Goal: Task Accomplishment & Management: Complete application form

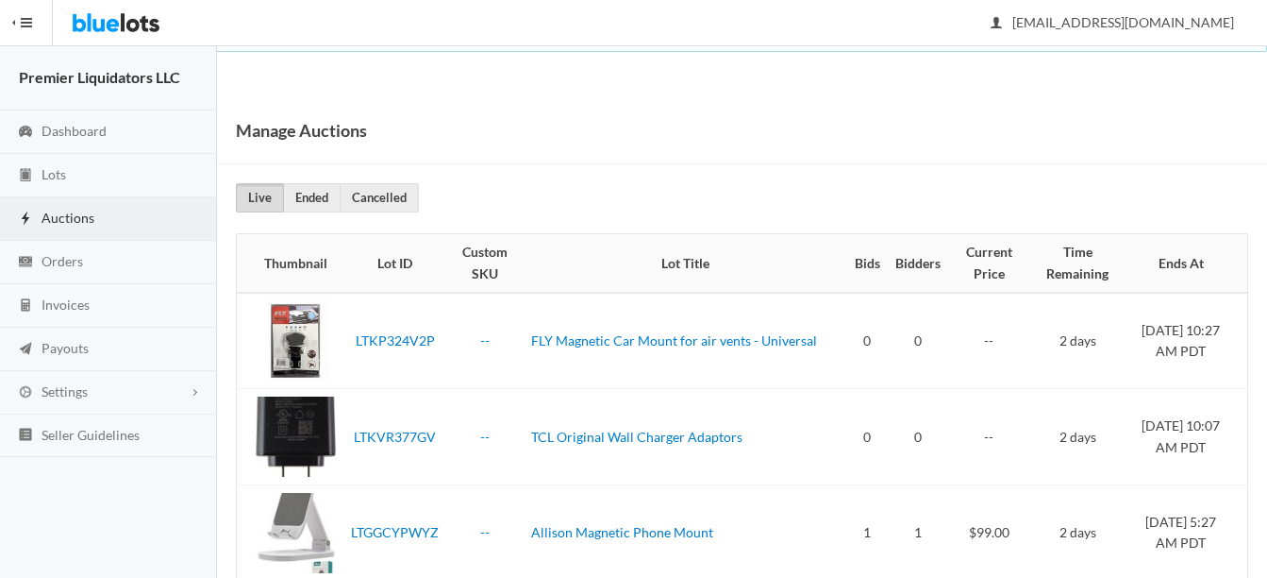
drag, startPoint x: 51, startPoint y: 215, endPoint x: 490, endPoint y: 227, distance: 439.0
click at [54, 215] on span "Auctions" at bounding box center [68, 217] width 53 height 16
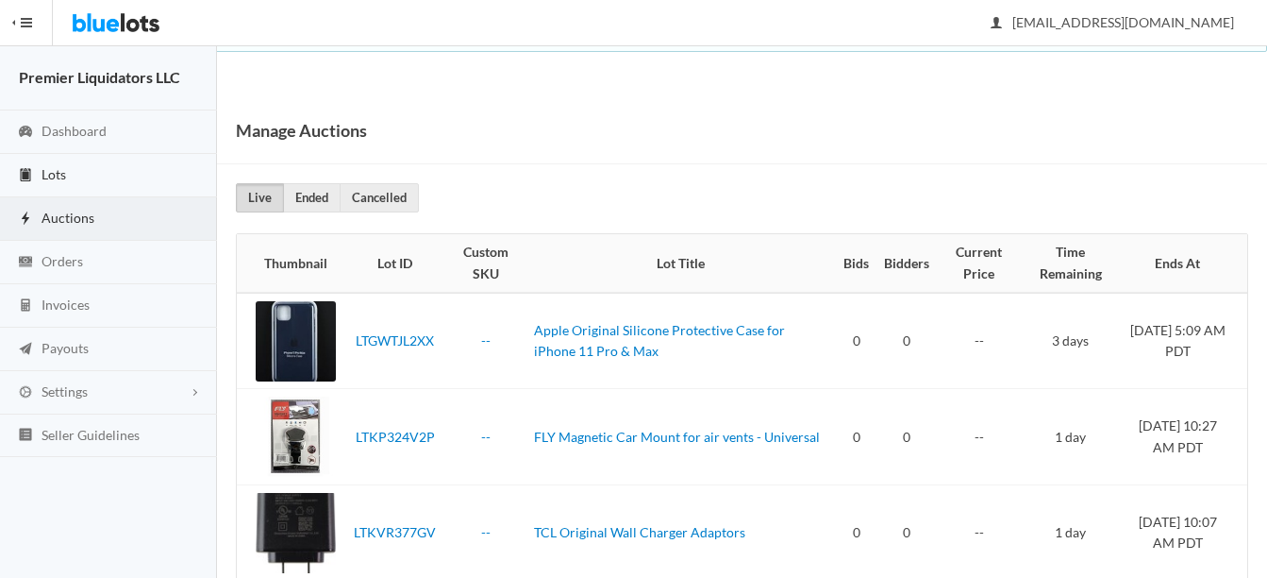
click at [44, 169] on span "Lots" at bounding box center [54, 174] width 25 height 16
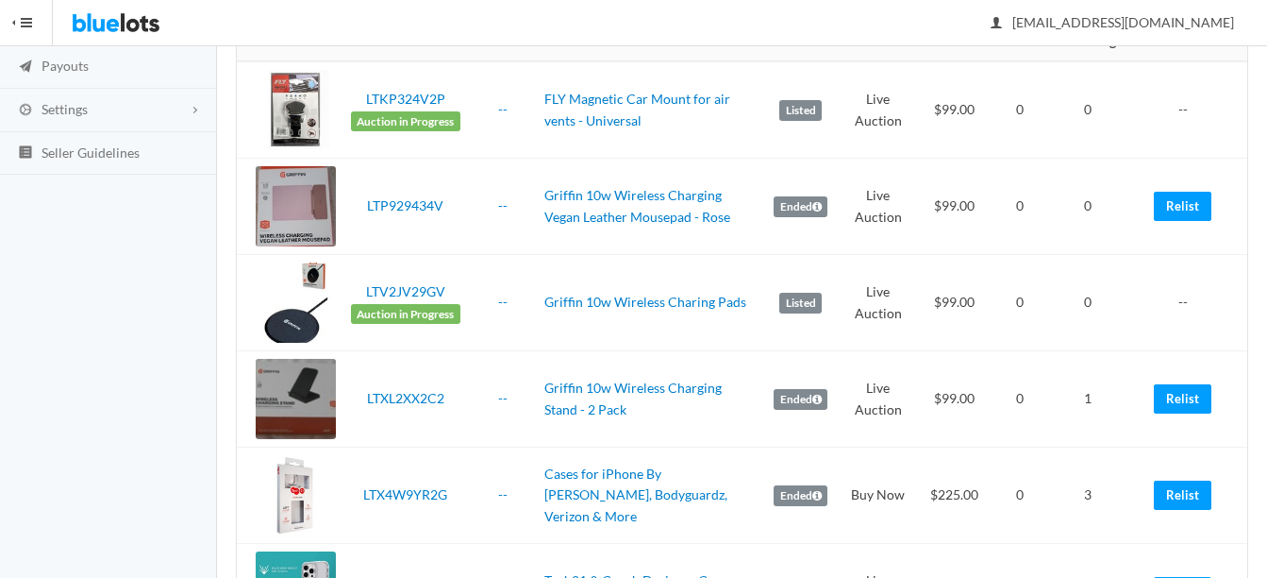
scroll to position [283, 0]
click at [1178, 394] on link "Relist" at bounding box center [1183, 397] width 58 height 29
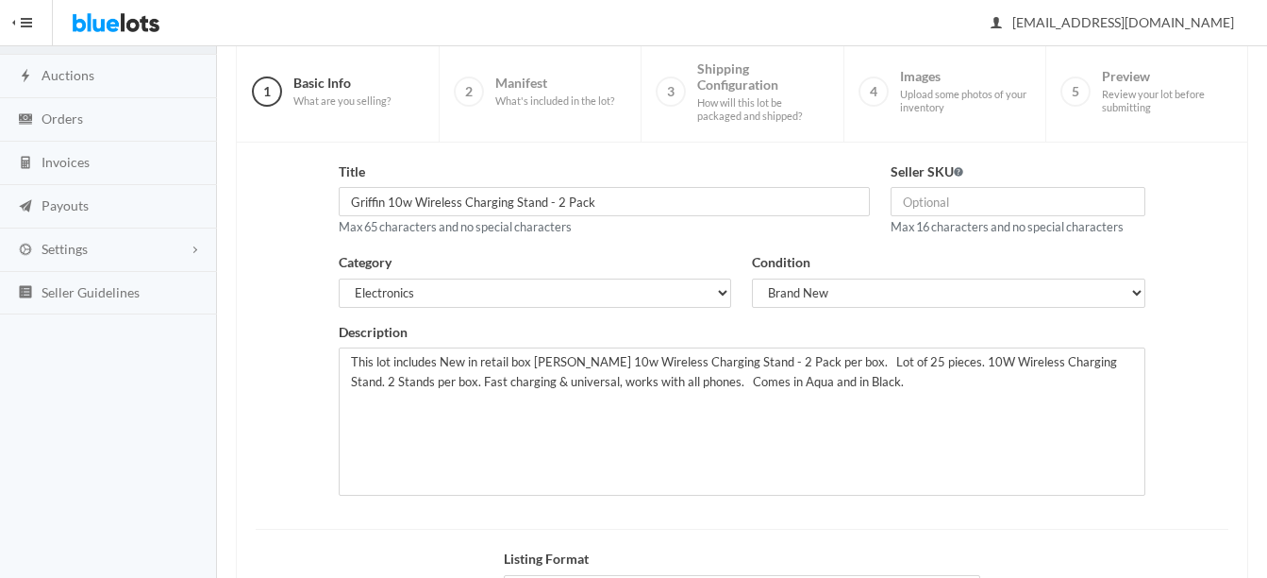
scroll to position [189, 0]
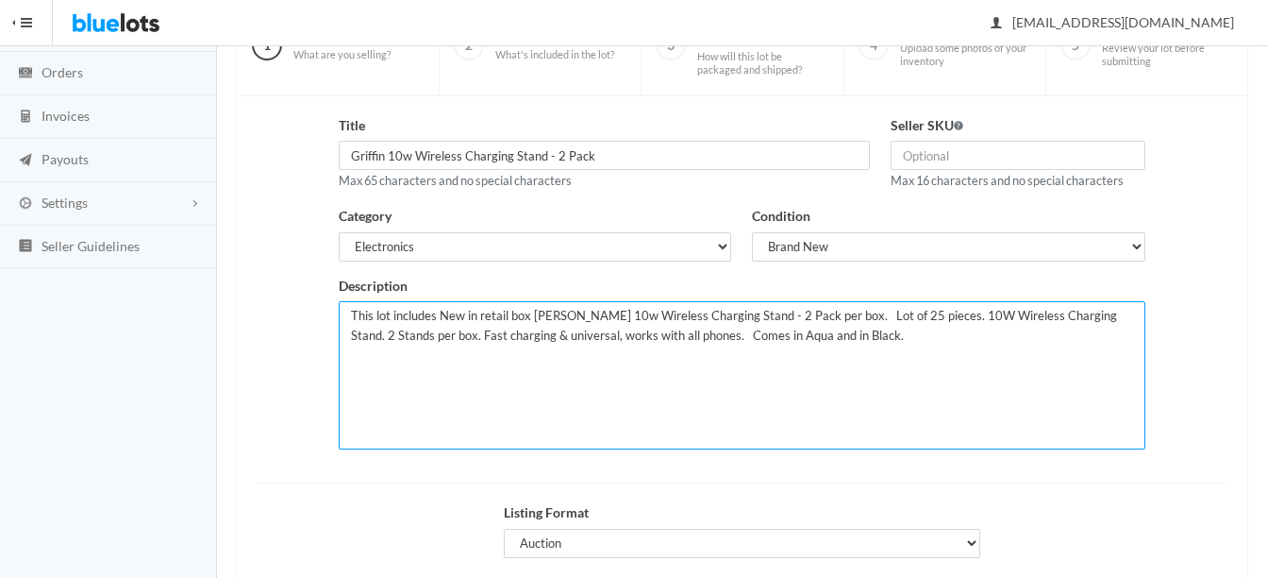
click at [825, 334] on textarea "This lot includes New in retail box [PERSON_NAME] 10w Wireless Charging Stand -…" at bounding box center [742, 375] width 807 height 148
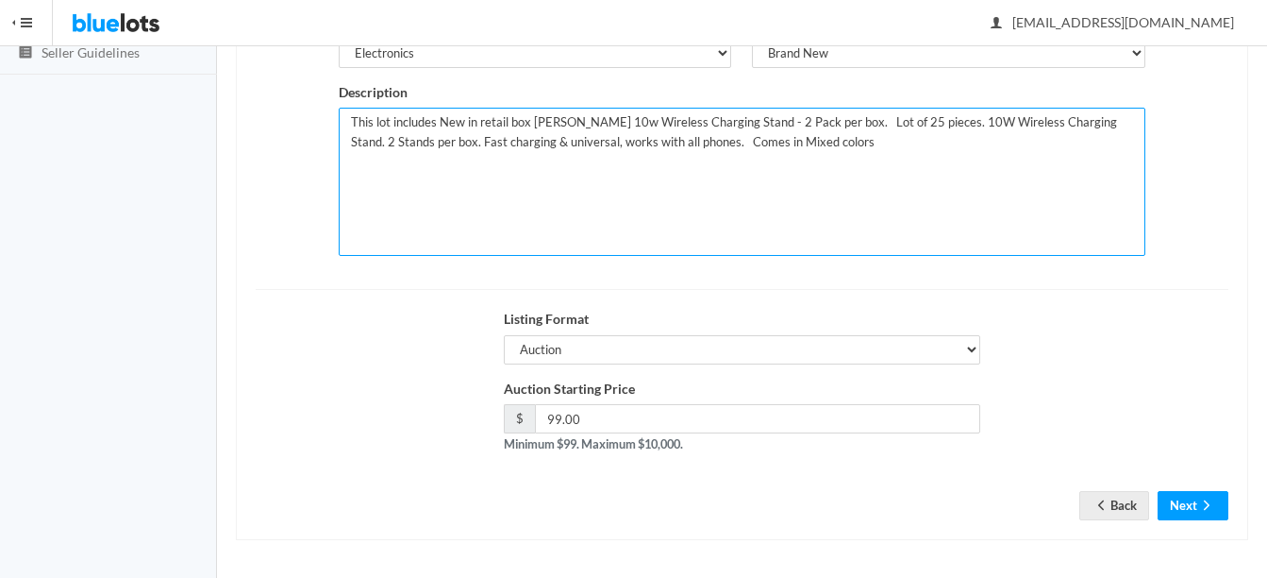
scroll to position [383, 0]
click at [868, 120] on textarea "This lot includes New in retail box Griffin 10w Wireless Charging Stand - 2 Pac…" at bounding box center [742, 181] width 807 height 148
type textarea "This lot includes New in retail box Griffin 10w Wireless Charging Stand - 2 Pac…"
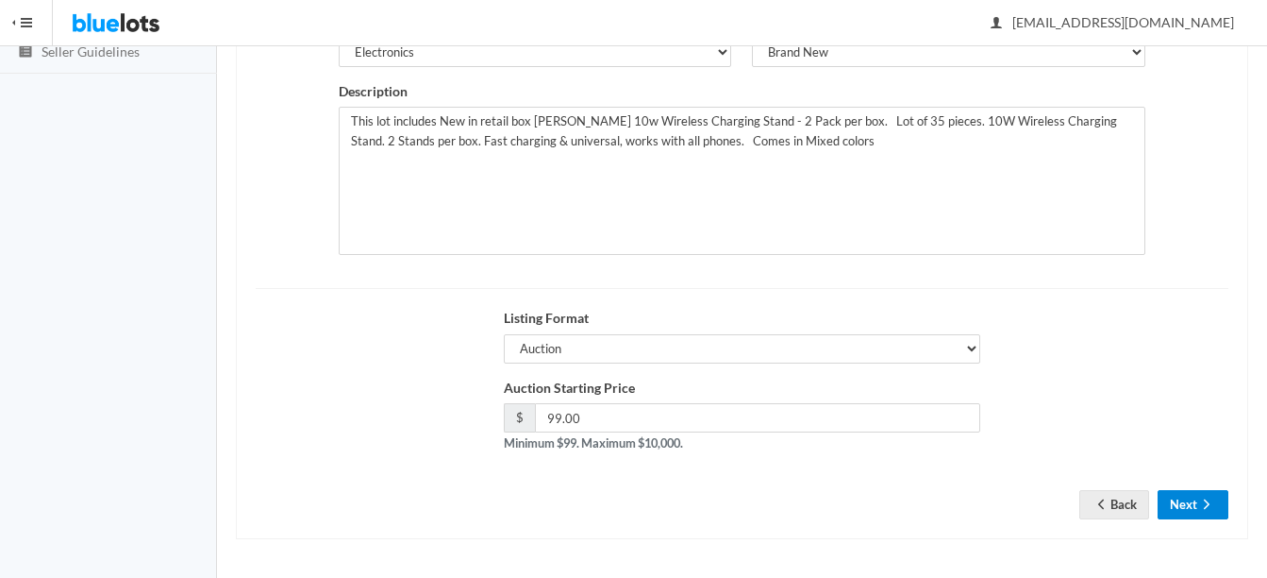
click at [1205, 497] on icon "arrow forward" at bounding box center [1207, 503] width 19 height 15
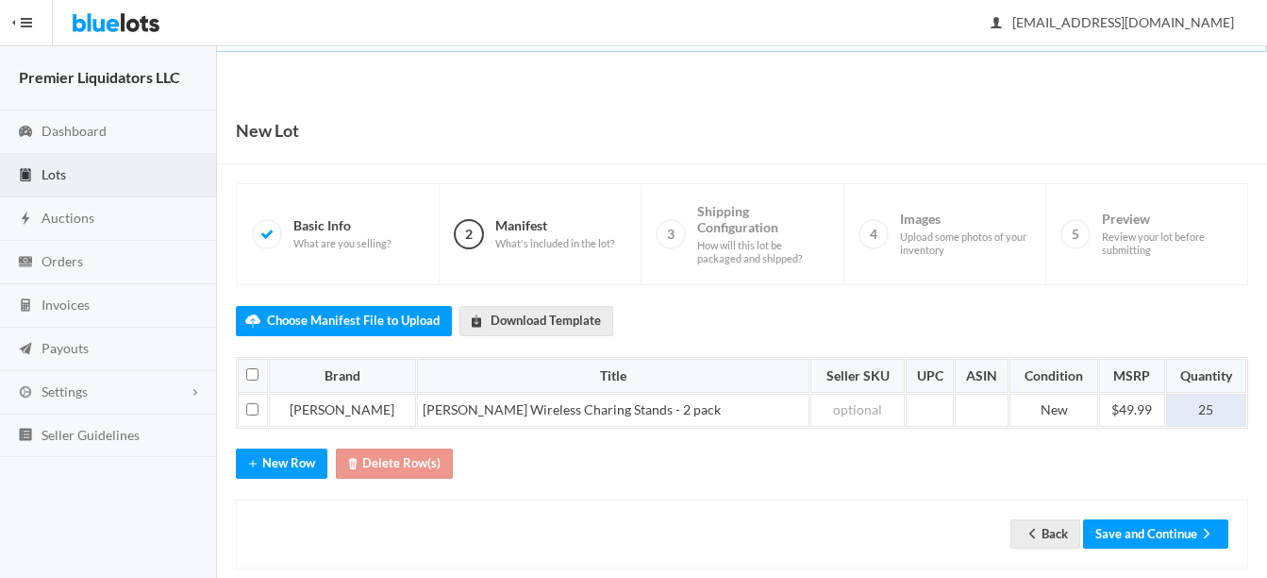
click at [1218, 400] on td "25" at bounding box center [1206, 411] width 80 height 34
click at [1164, 531] on button "Save and Continue" at bounding box center [1155, 533] width 145 height 29
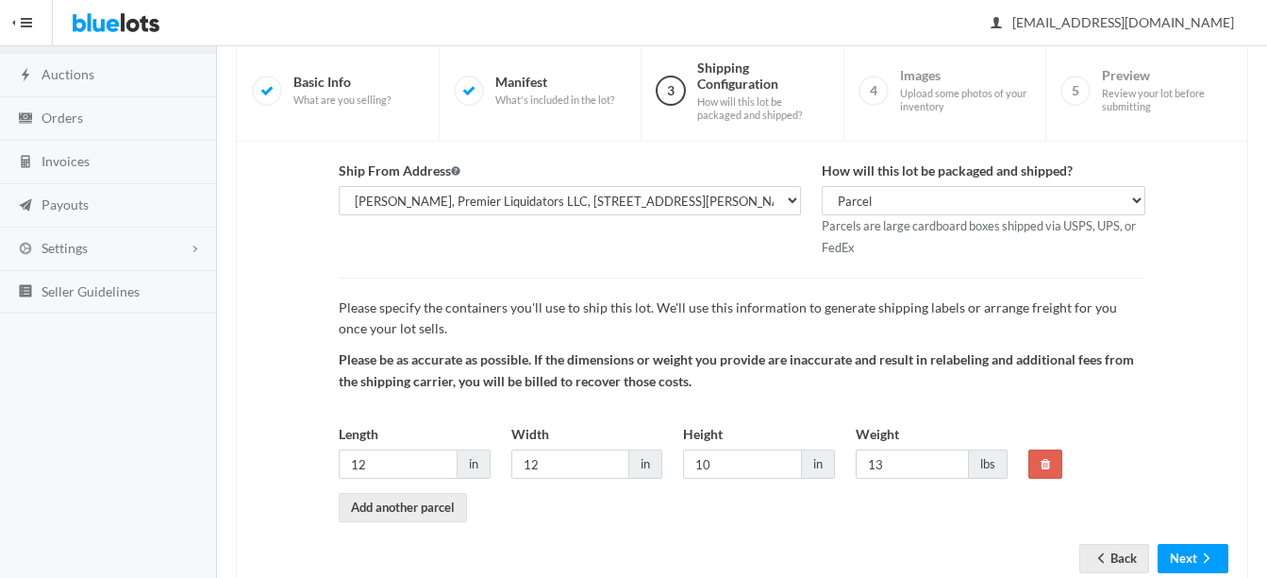
scroll to position [189, 0]
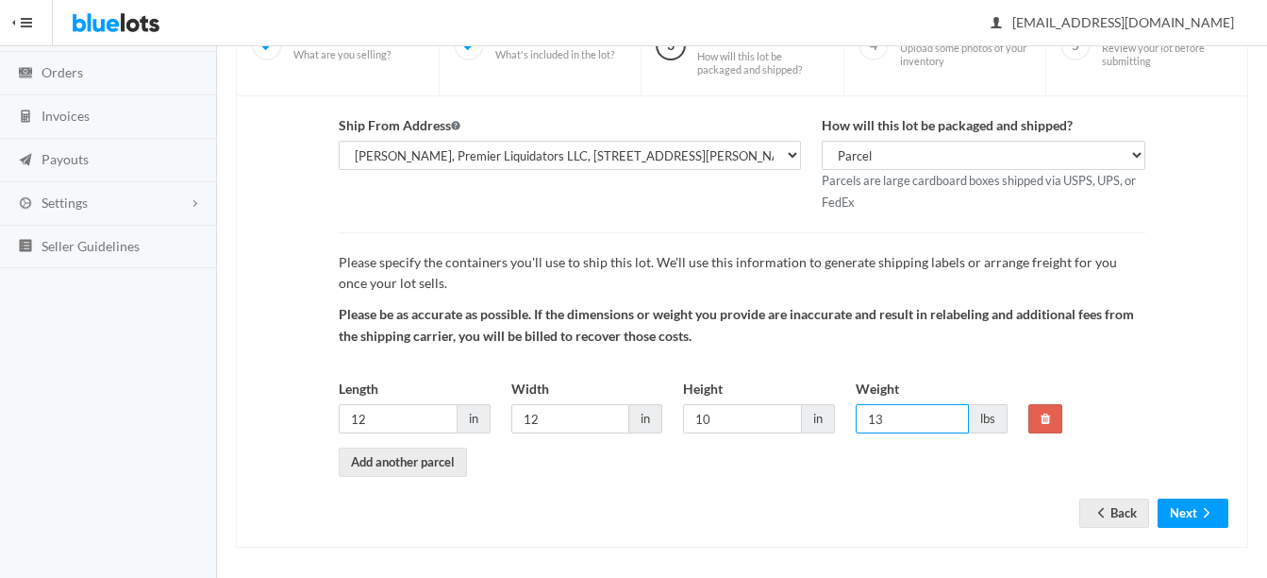
click at [915, 422] on input "13" at bounding box center [912, 418] width 113 height 29
type input "14"
click at [391, 414] on input "12" at bounding box center [398, 418] width 119 height 29
type input "1"
type input "17"
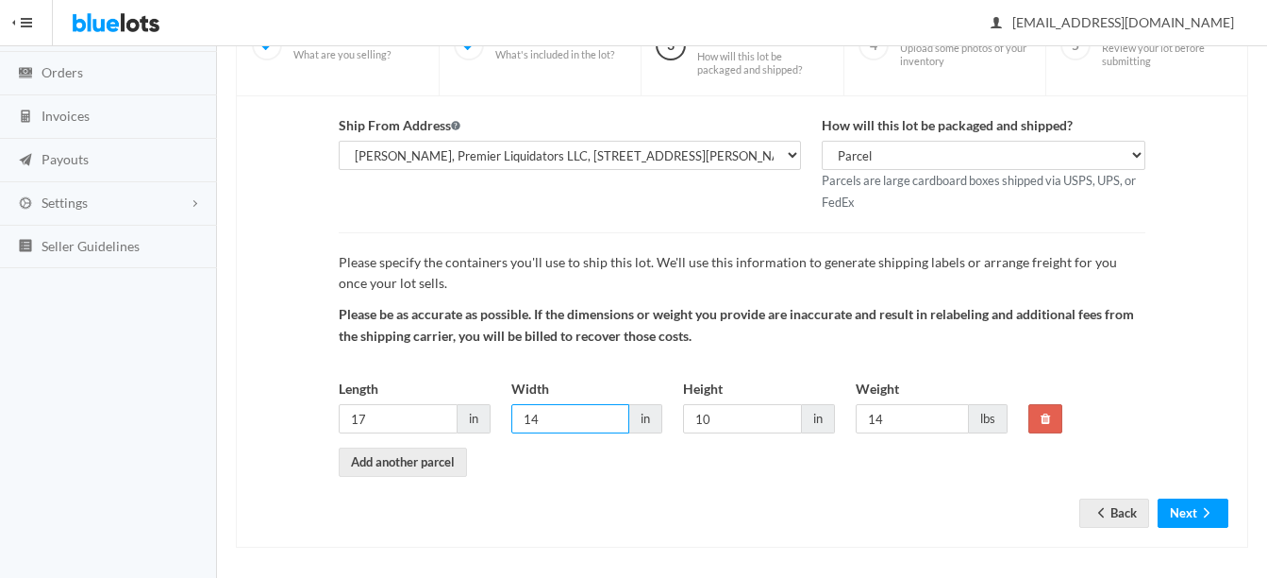
type input "14"
type input "12"
click at [1200, 511] on icon "arrow forward" at bounding box center [1207, 512] width 19 height 15
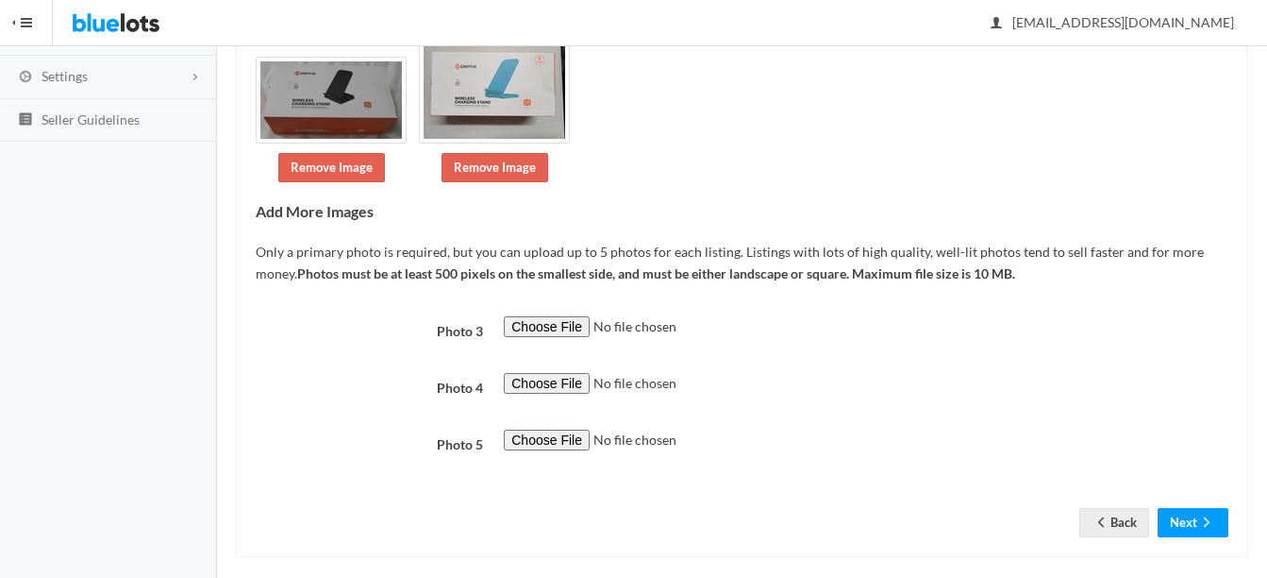
scroll to position [333, 0]
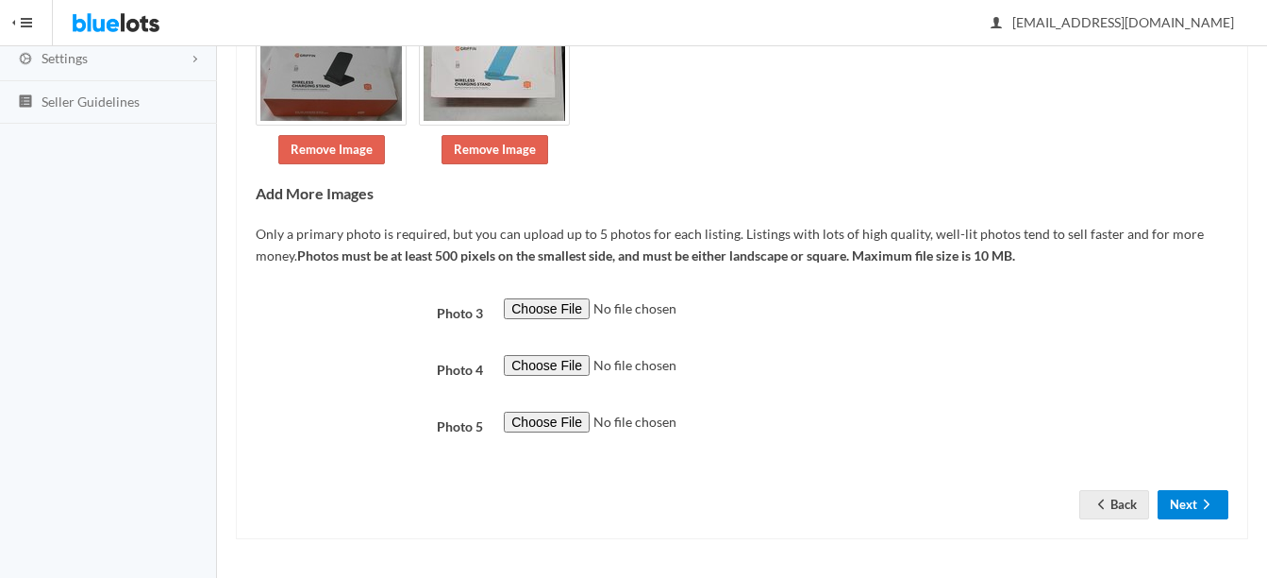
click at [1211, 500] on icon "arrow forward" at bounding box center [1207, 503] width 19 height 15
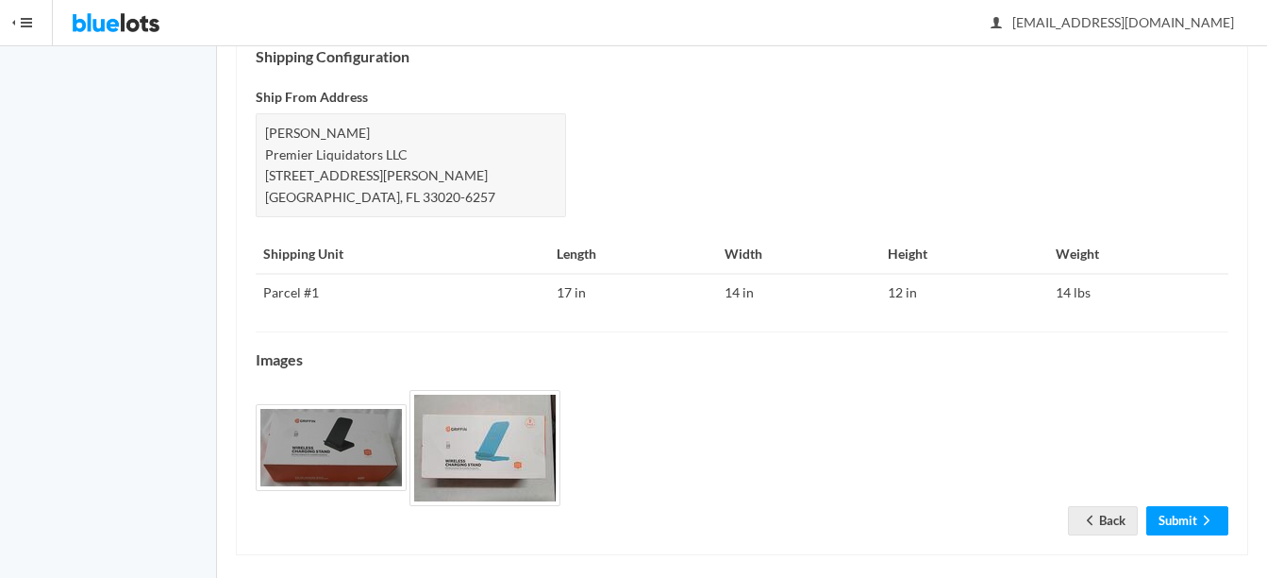
scroll to position [819, 0]
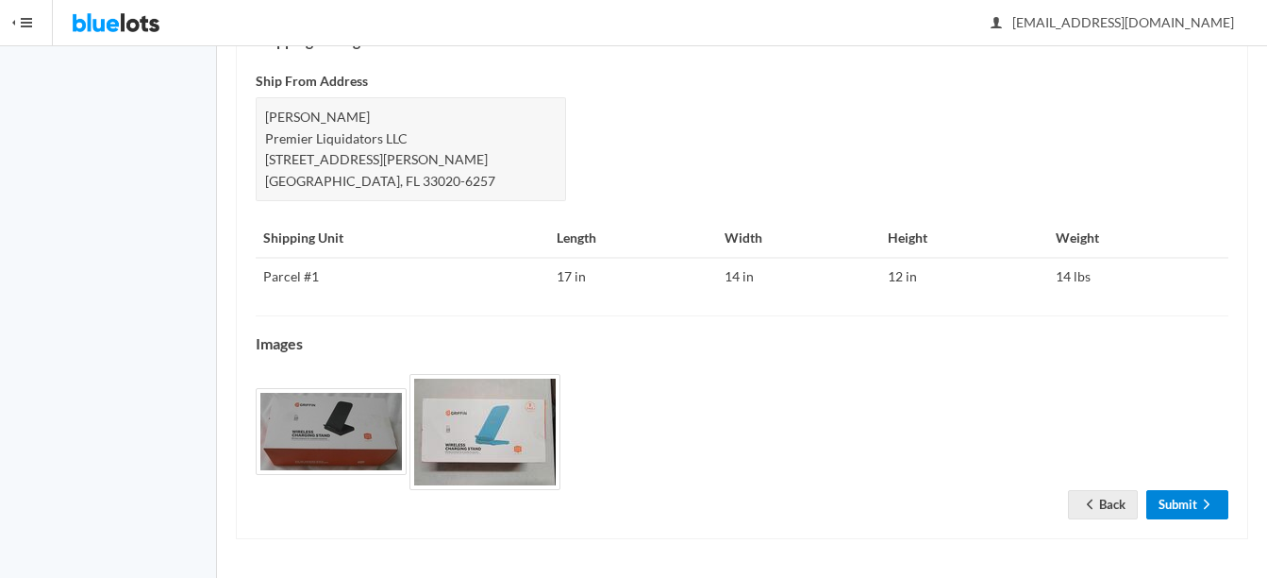
click at [1208, 493] on link "Submit" at bounding box center [1188, 504] width 82 height 29
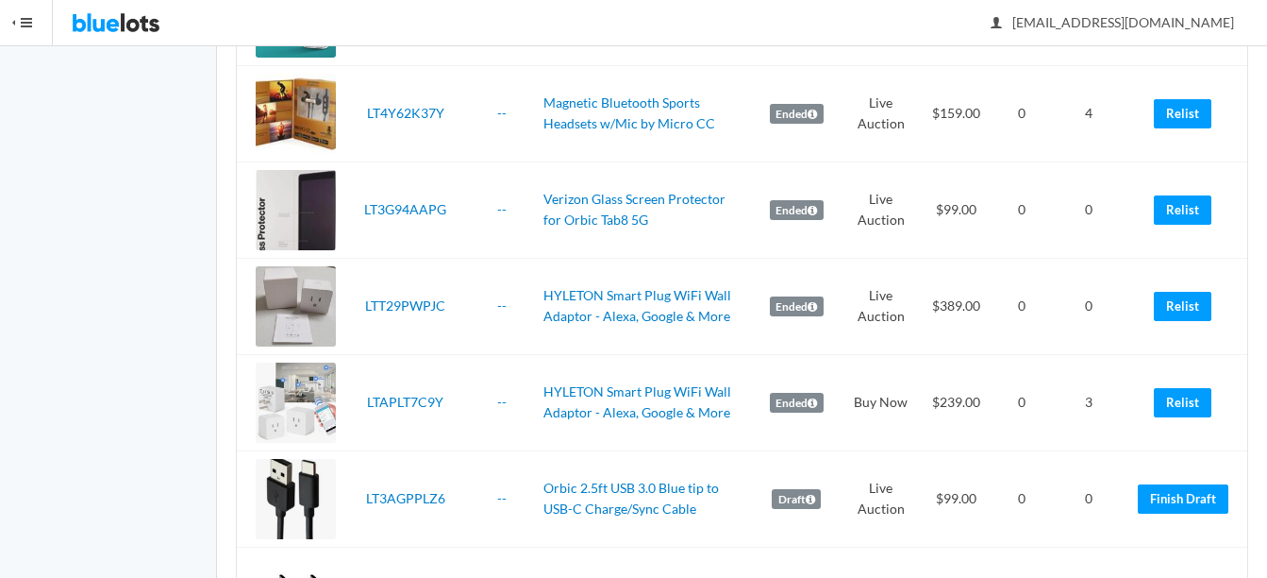
scroll to position [944, 0]
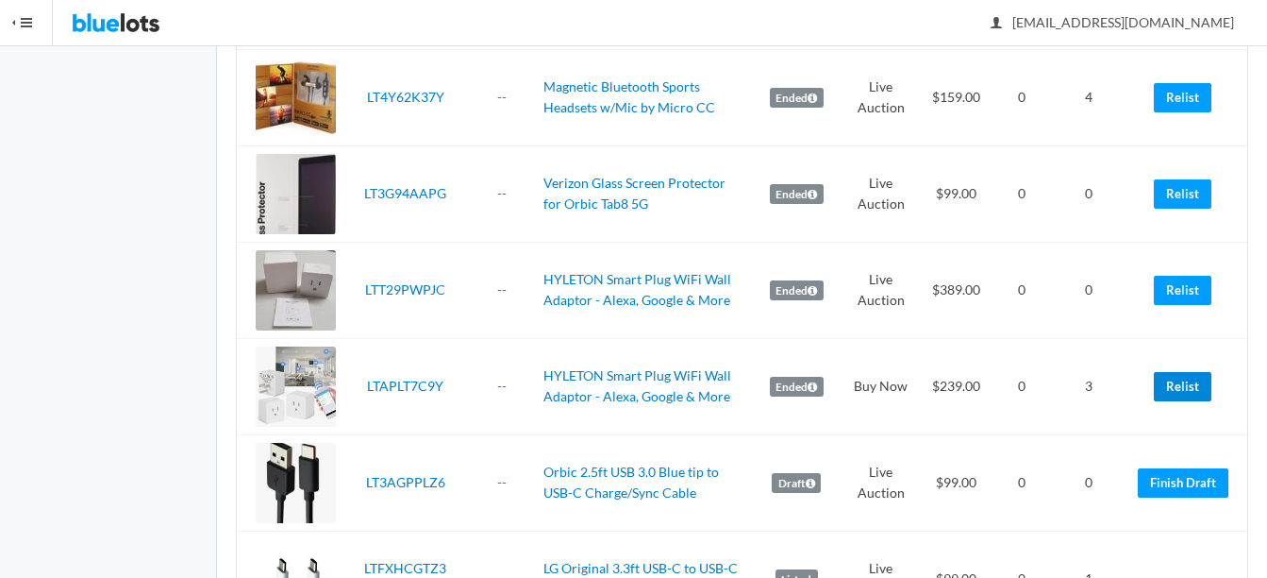
click at [1182, 399] on link "Relist" at bounding box center [1183, 386] width 58 height 29
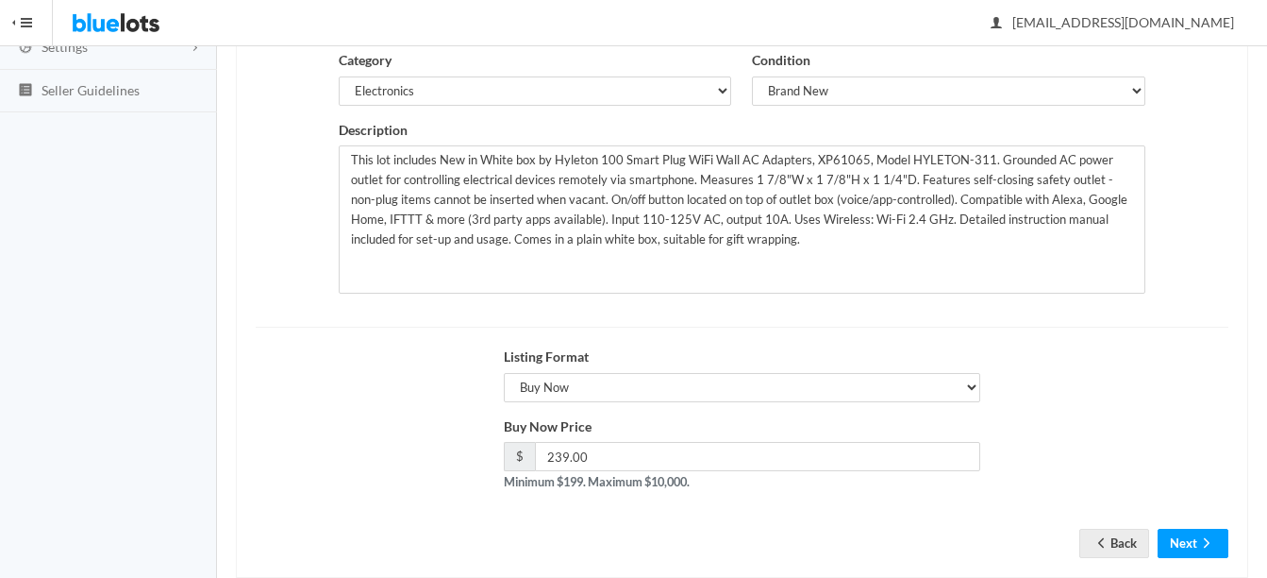
scroll to position [383, 0]
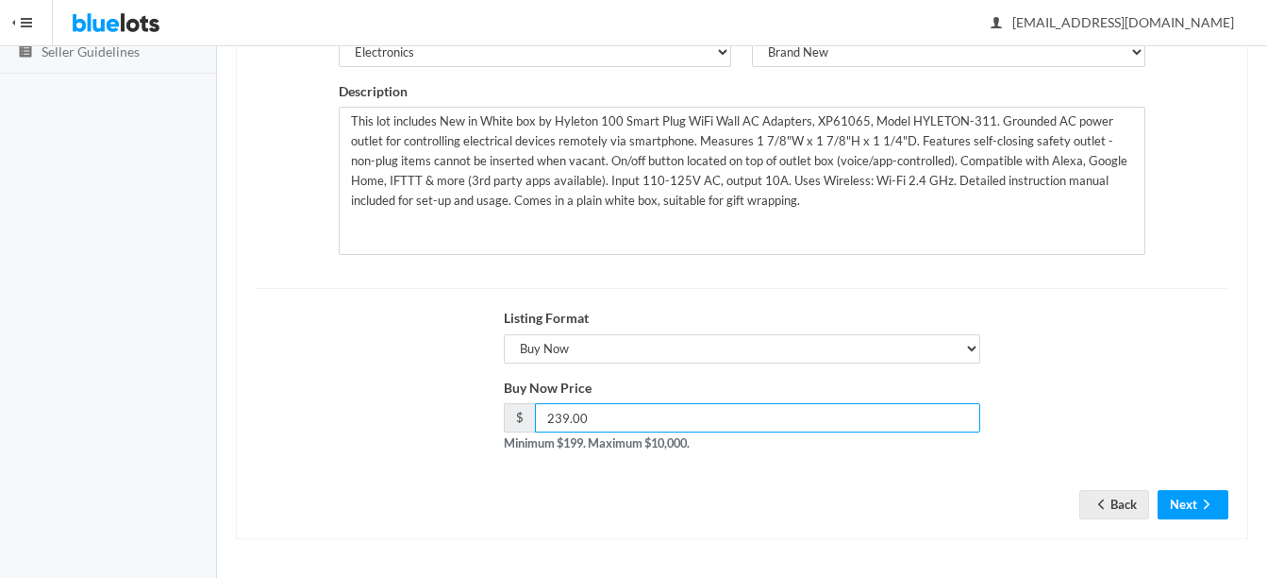
click at [767, 418] on input "239.00" at bounding box center [757, 417] width 445 height 29
type input "2"
type input "199"
click at [1207, 510] on icon "arrow forward" at bounding box center [1207, 503] width 19 height 15
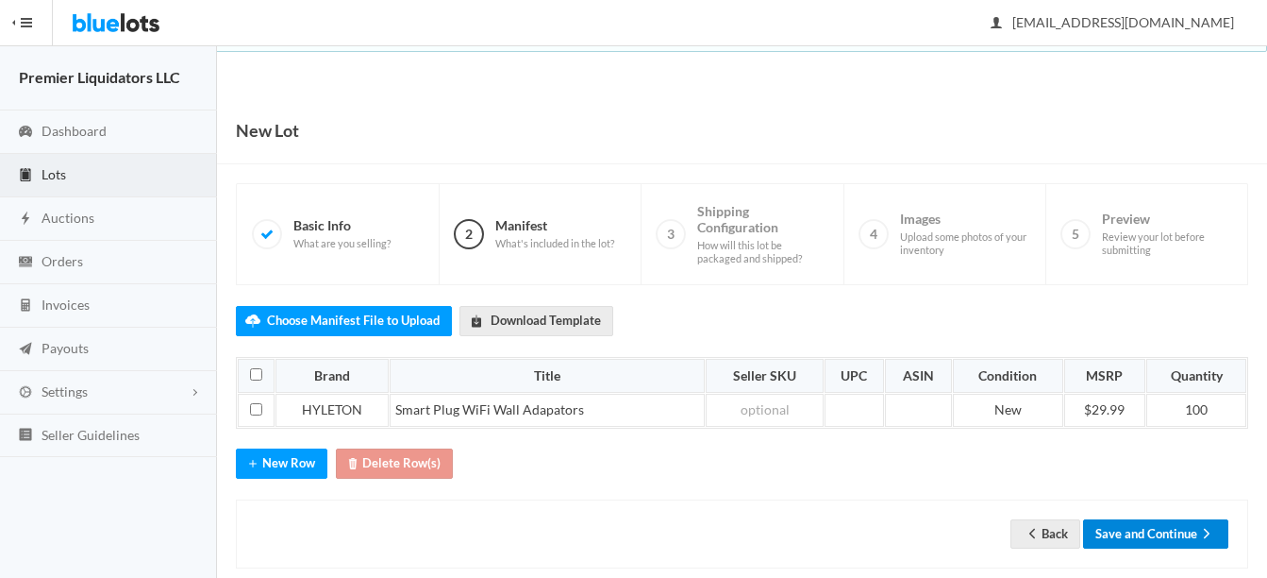
click at [1135, 541] on button "Save and Continue" at bounding box center [1155, 533] width 145 height 29
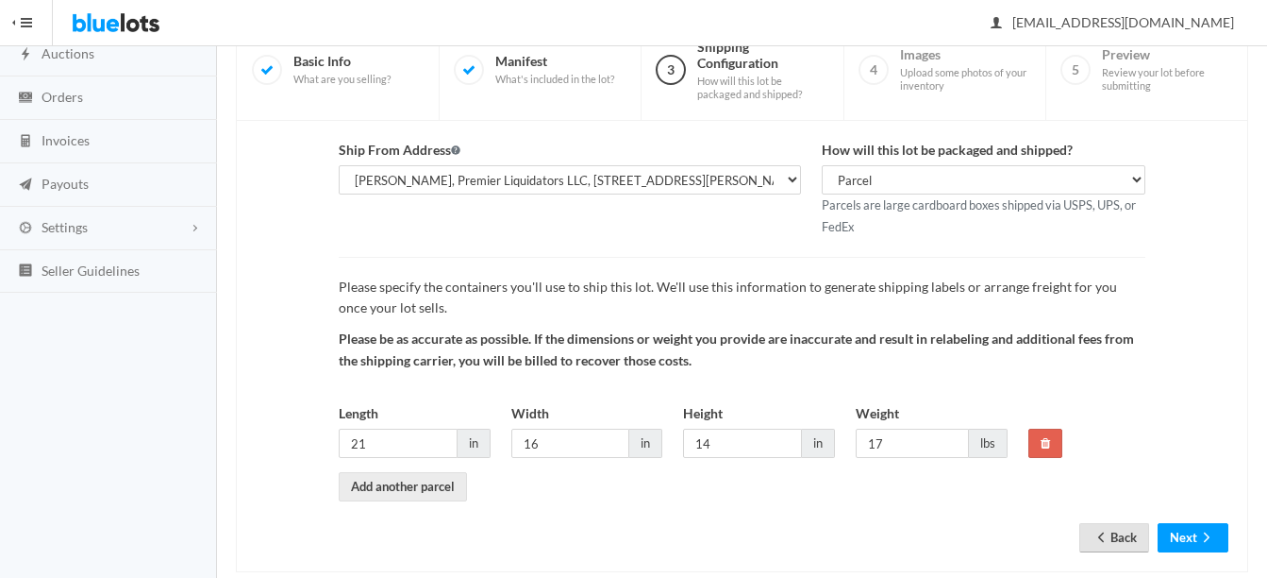
scroll to position [197, 0]
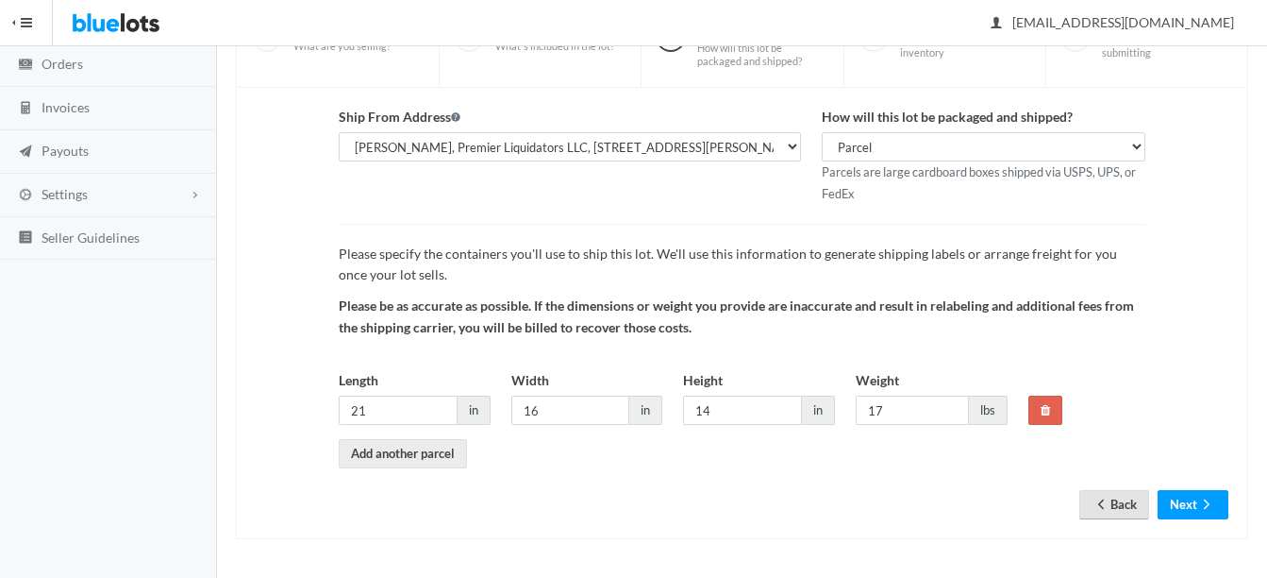
click at [1122, 505] on link "Back" at bounding box center [1115, 504] width 70 height 29
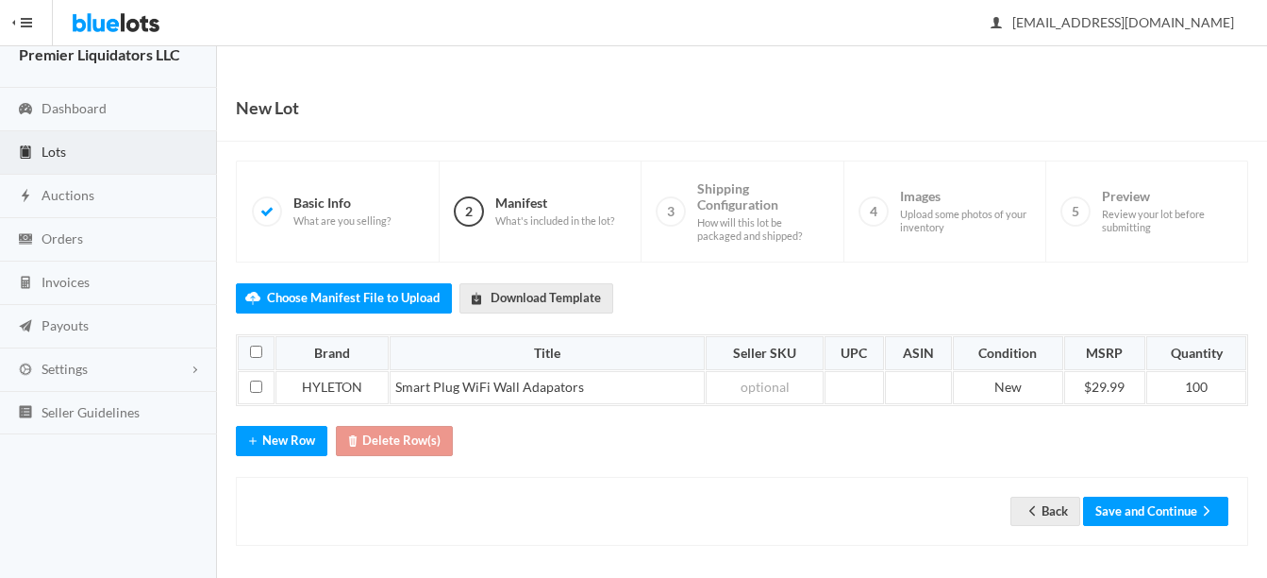
scroll to position [29, 0]
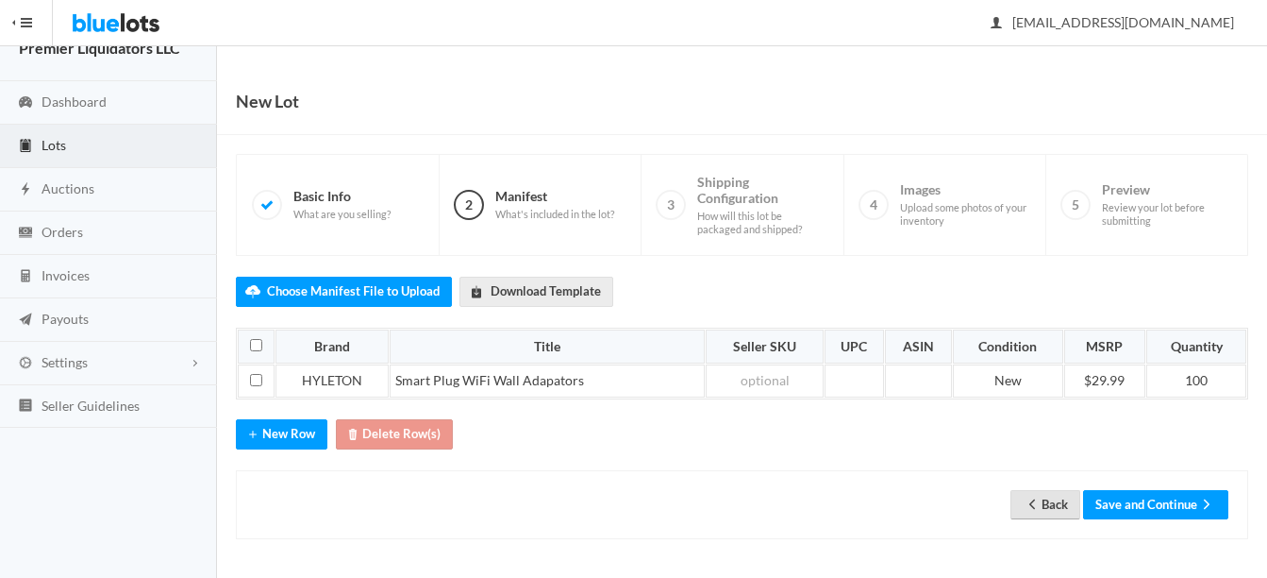
drag, startPoint x: 1047, startPoint y: 496, endPoint x: 727, endPoint y: 70, distance: 533.7
click at [1047, 497] on link "Back" at bounding box center [1046, 504] width 70 height 29
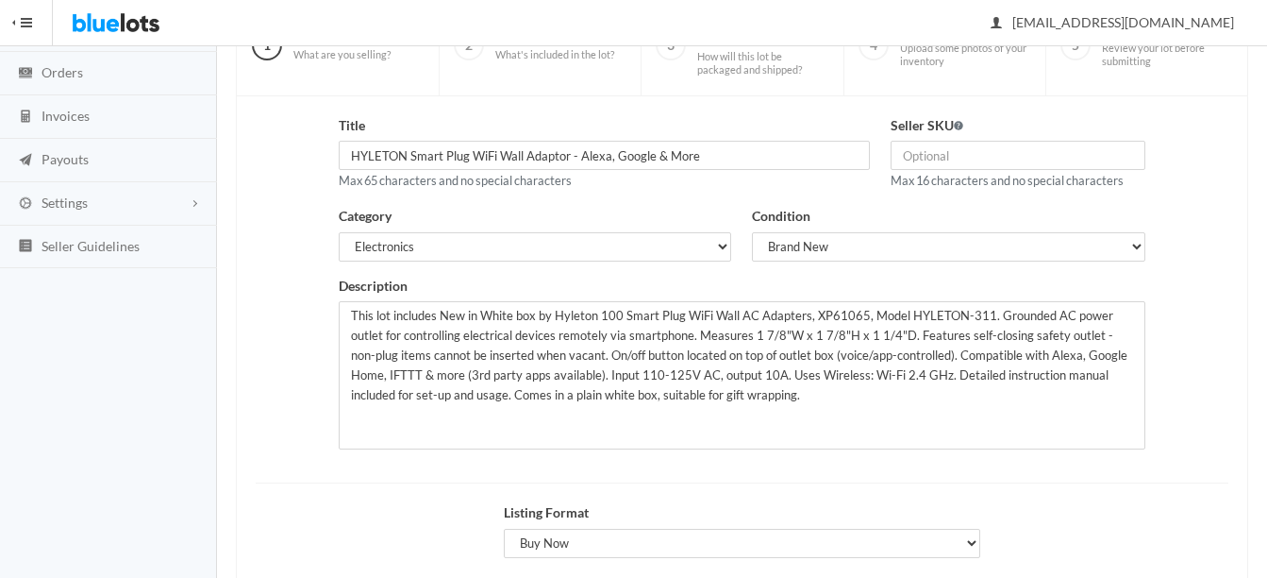
scroll to position [189, 0]
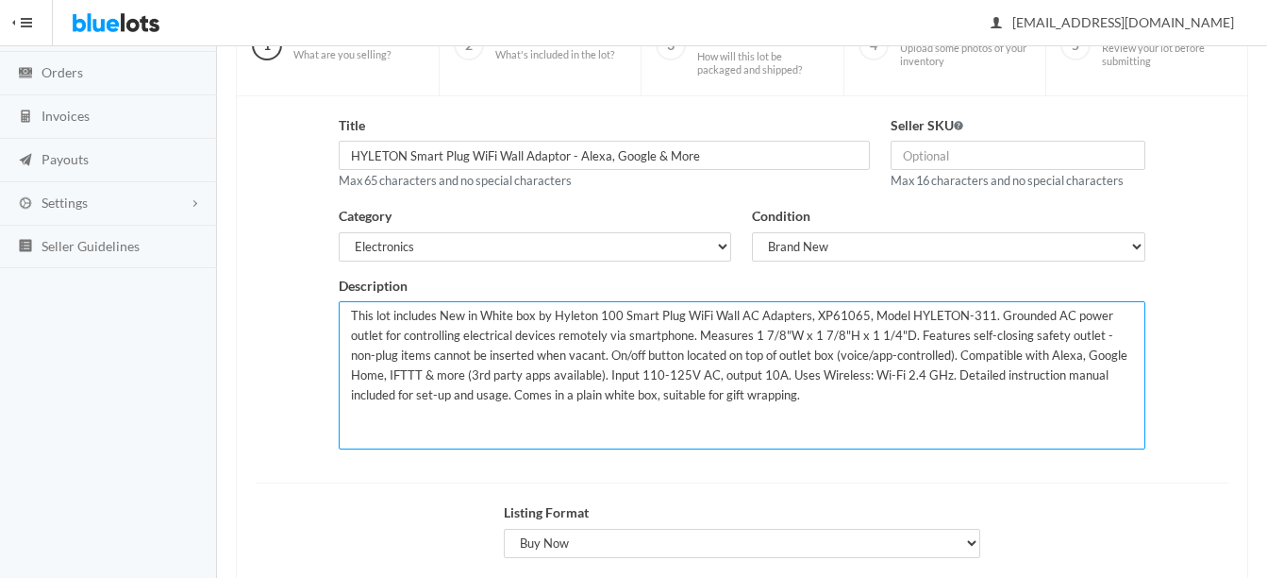
click at [536, 312] on textarea "This lot includes New in White box by Hyleton 100 Smart Plug WiFi Wall AC Adapt…" at bounding box center [742, 375] width 807 height 148
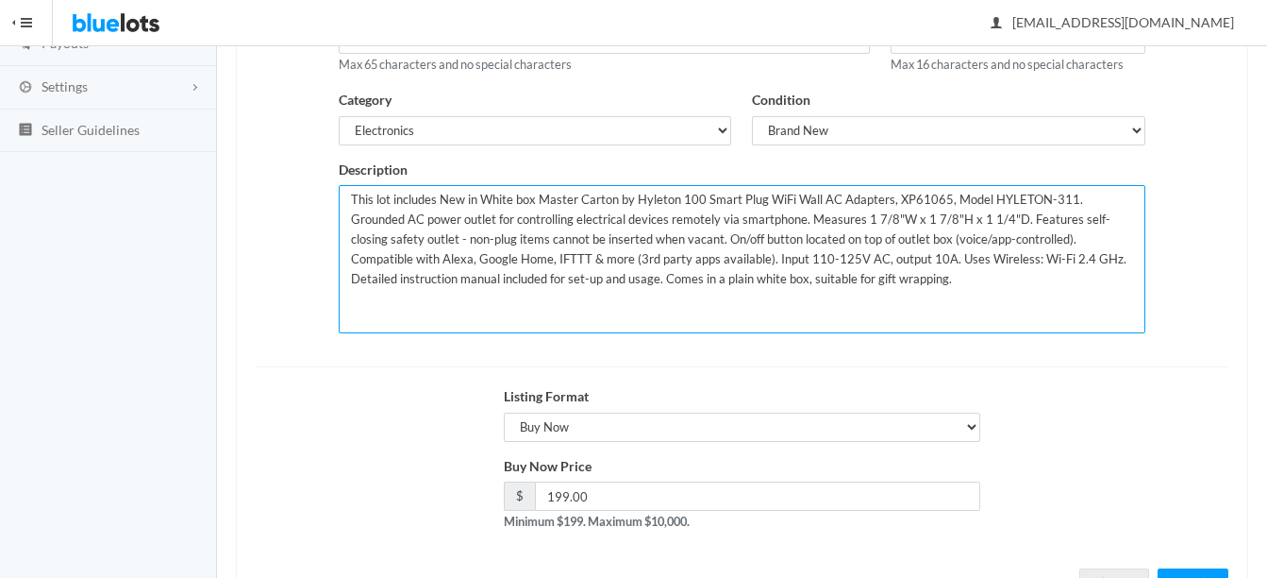
scroll to position [377, 0]
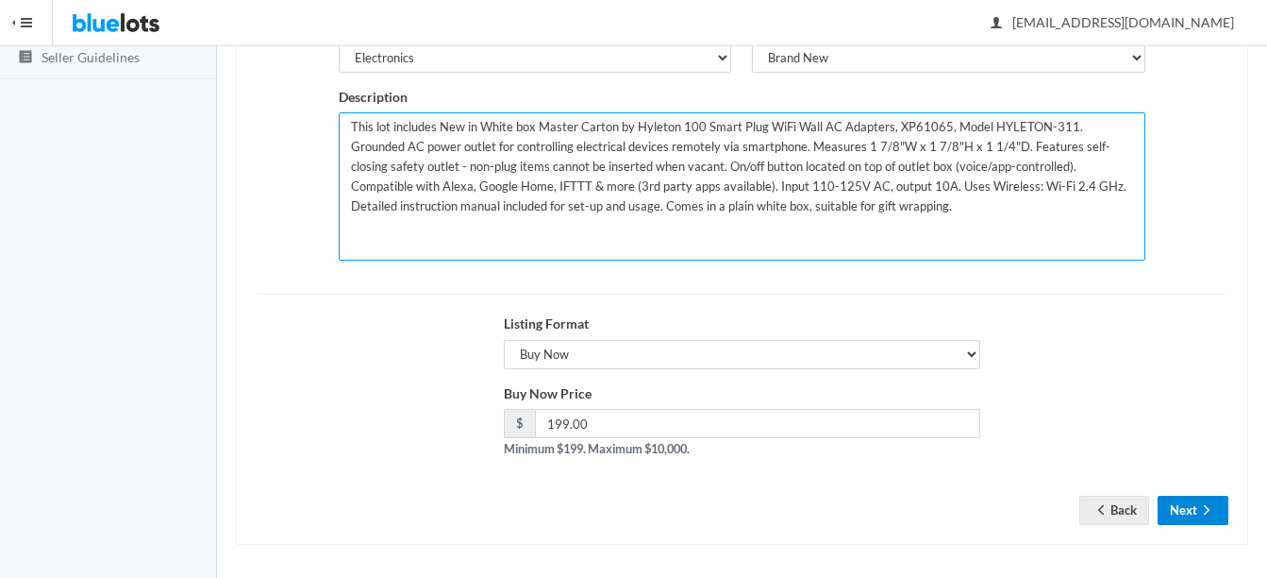
type textarea "This lot includes New in White box Master Carton by Hyleton 100 Smart Plug WiFi…"
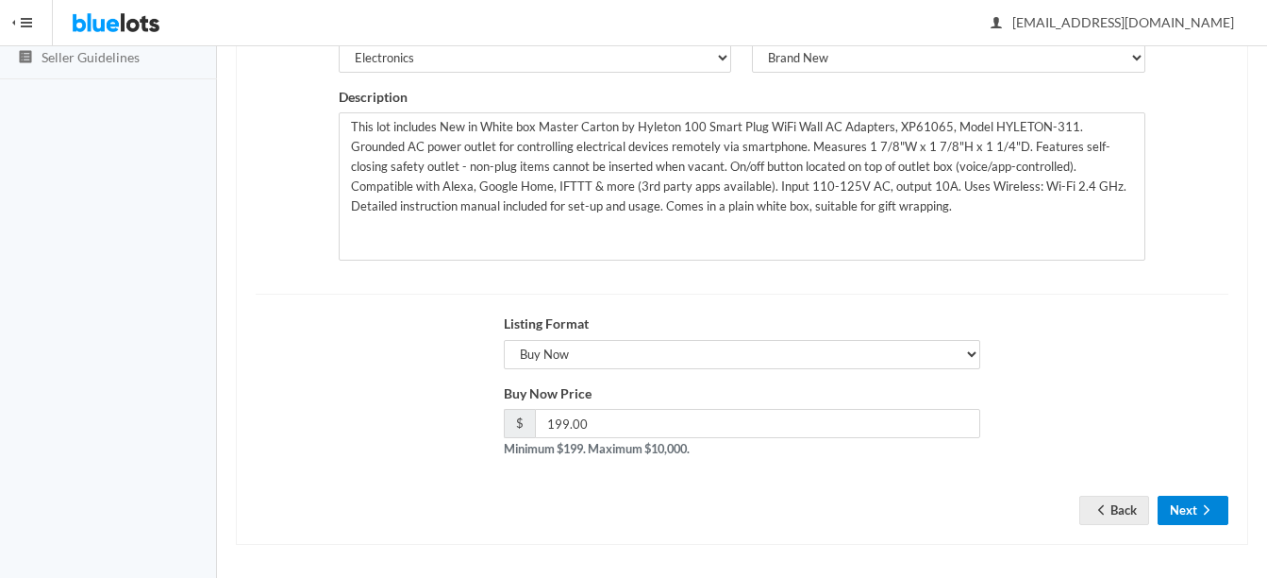
click at [1194, 508] on button "Next" at bounding box center [1193, 509] width 71 height 29
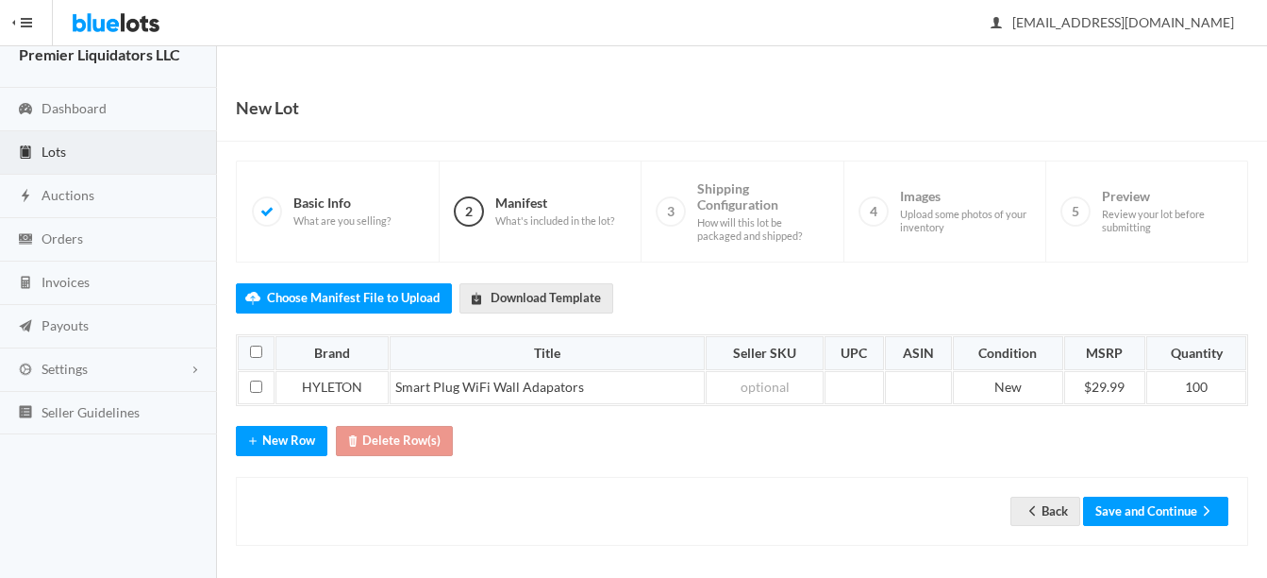
scroll to position [29, 0]
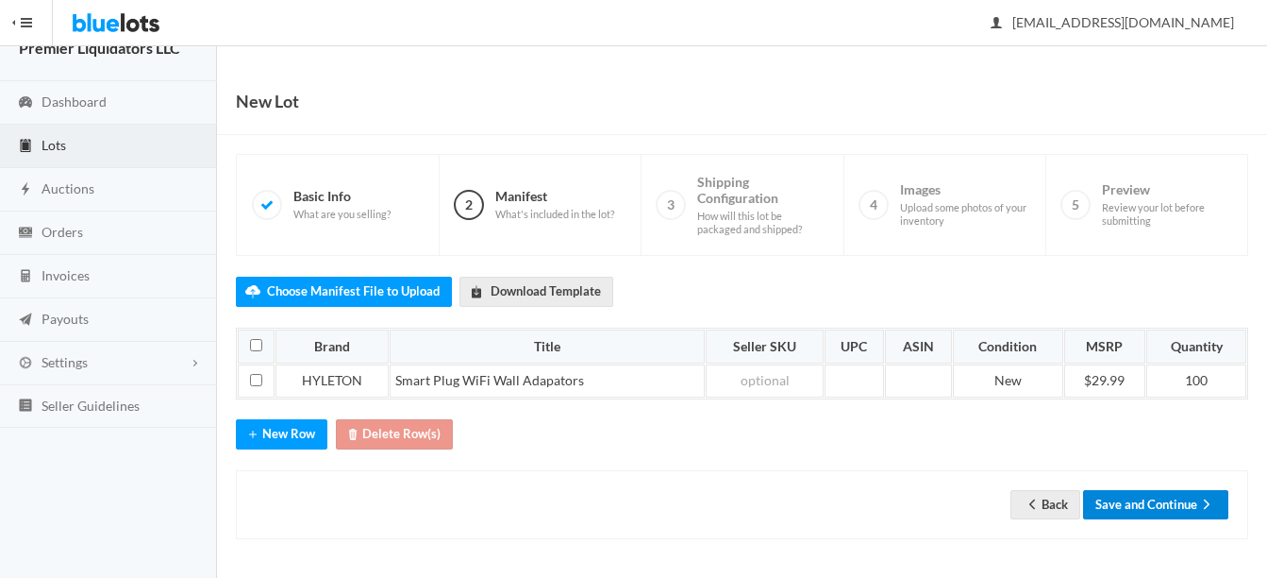
click at [1173, 500] on button "Save and Continue" at bounding box center [1155, 504] width 145 height 29
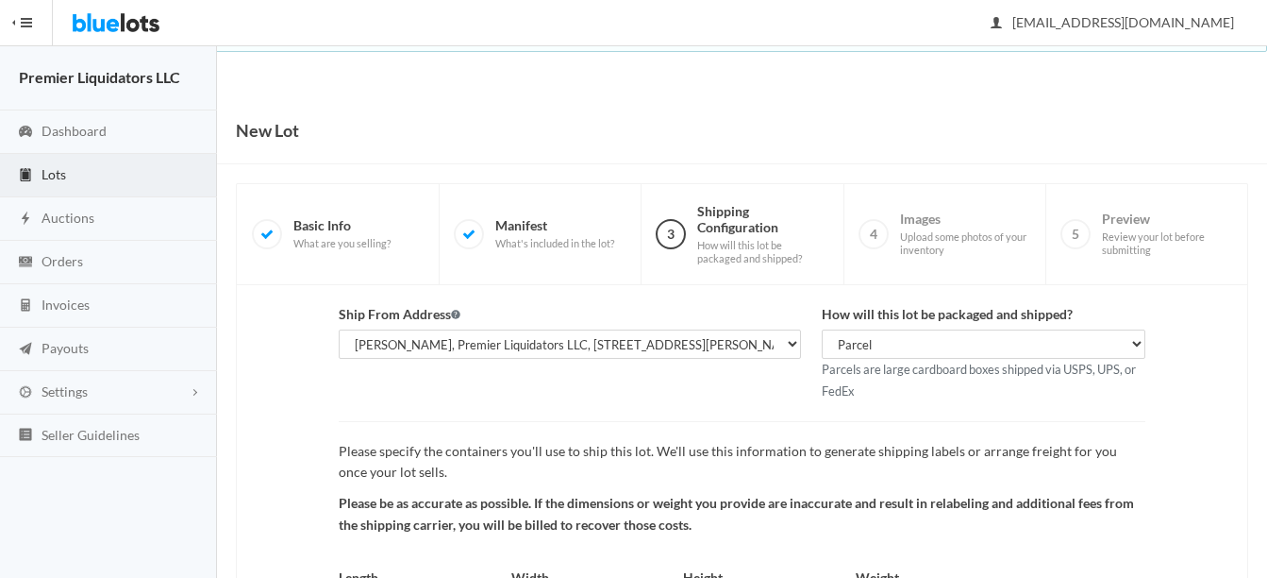
scroll to position [197, 0]
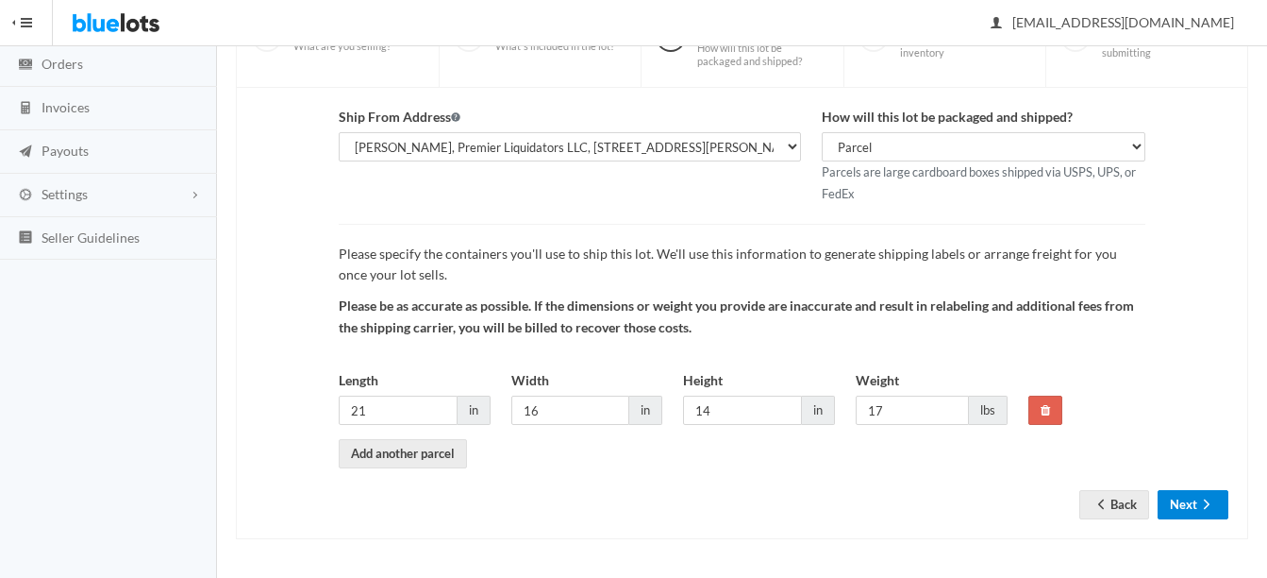
click at [1201, 505] on icon "arrow forward" at bounding box center [1207, 503] width 19 height 15
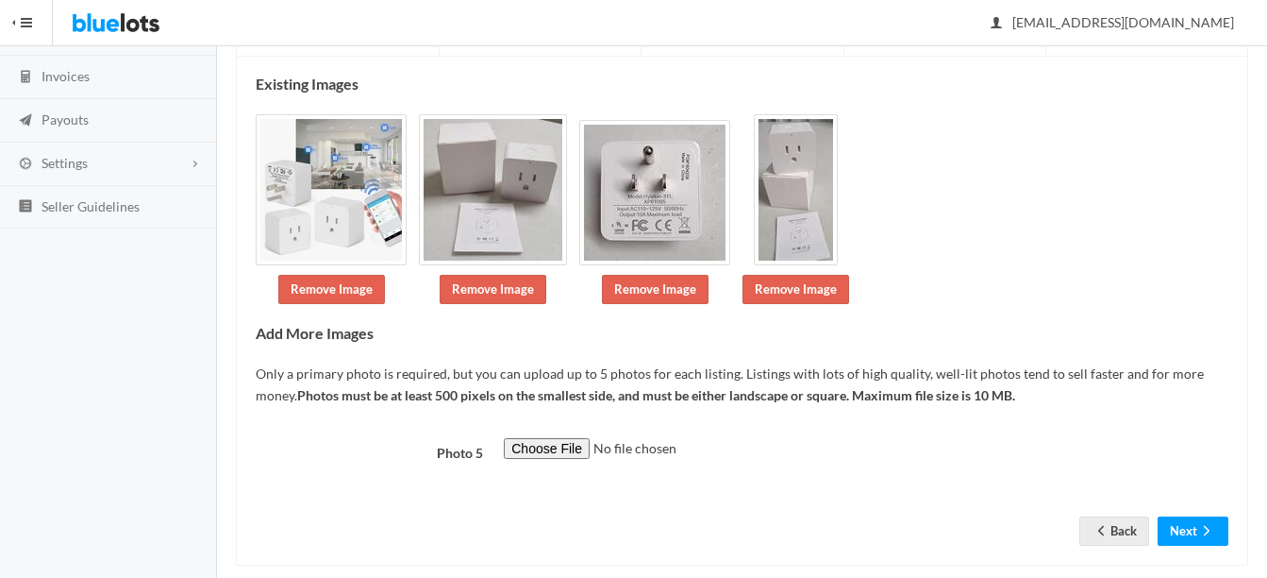
scroll to position [255, 0]
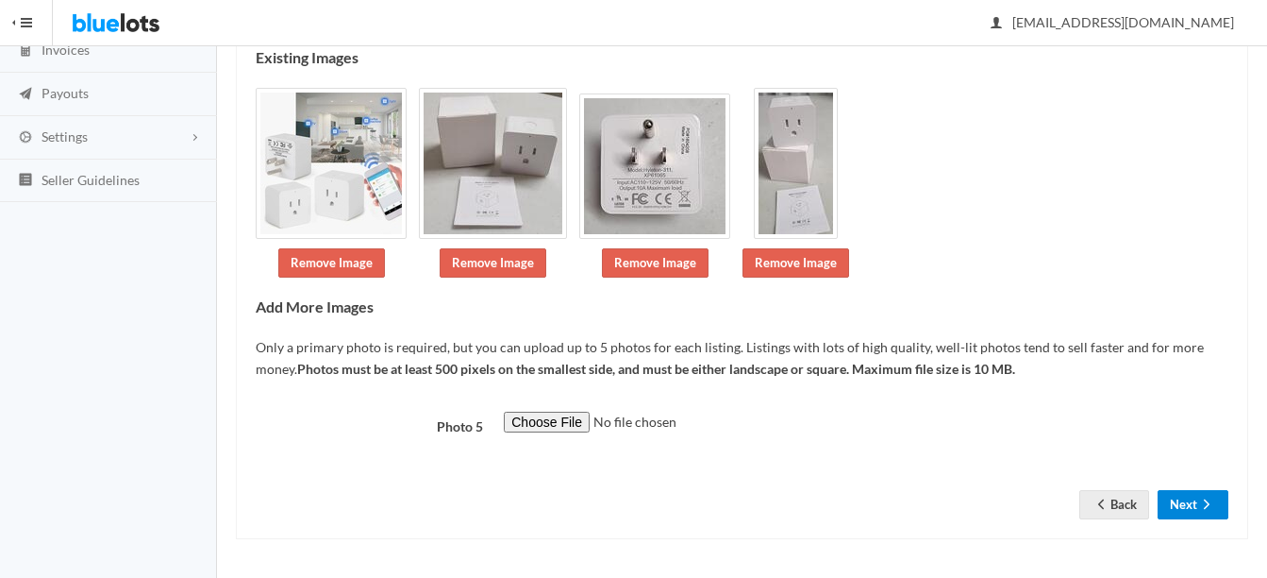
click at [1185, 504] on button "Next" at bounding box center [1193, 504] width 71 height 29
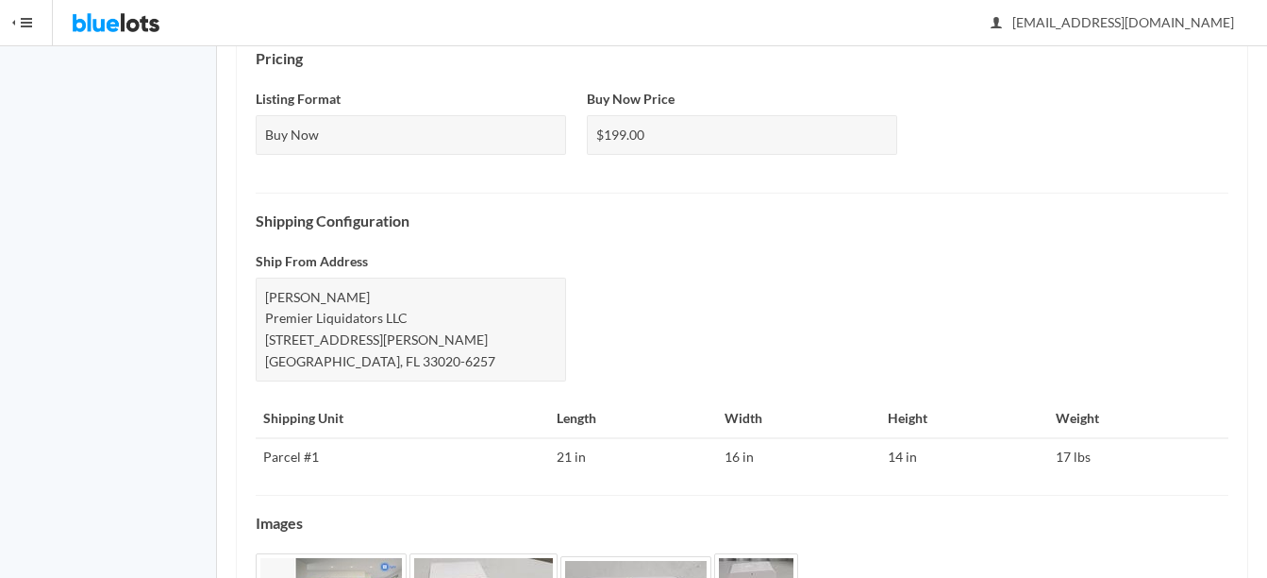
scroll to position [918, 0]
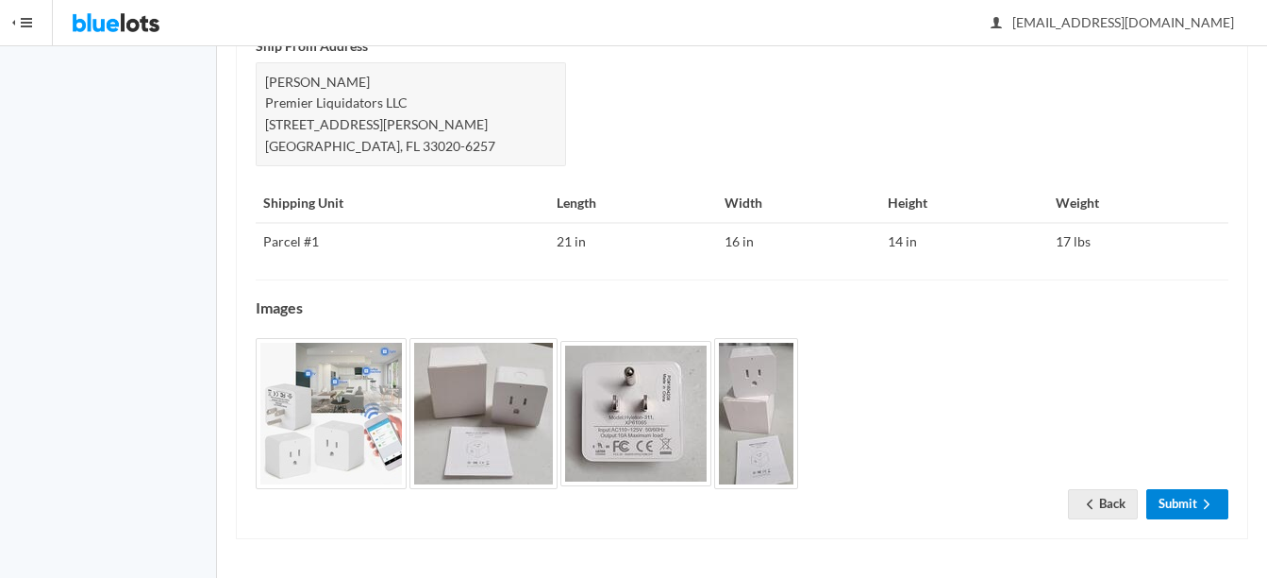
click at [1194, 510] on link "Submit" at bounding box center [1188, 503] width 82 height 29
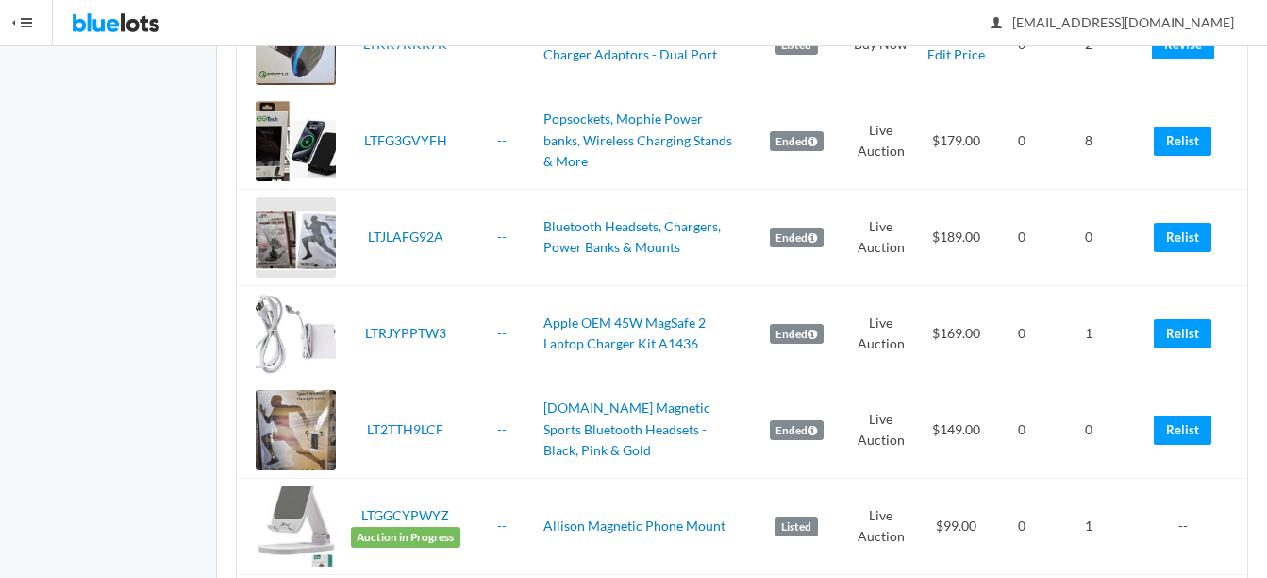
scroll to position [1793, 0]
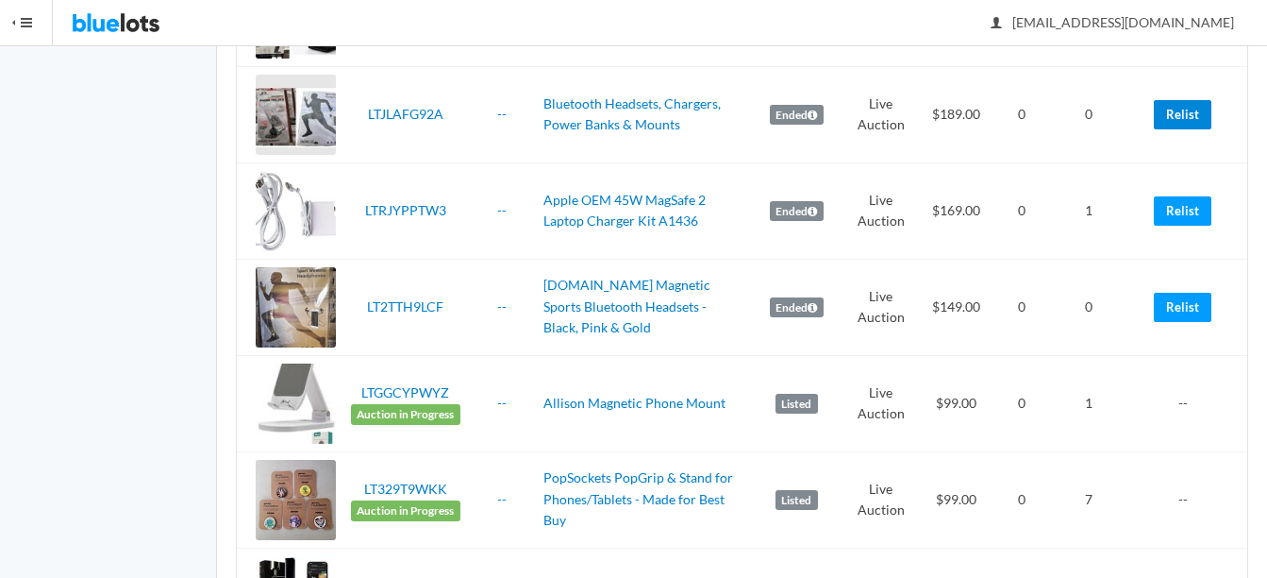
click at [1174, 114] on link "Relist" at bounding box center [1183, 114] width 58 height 29
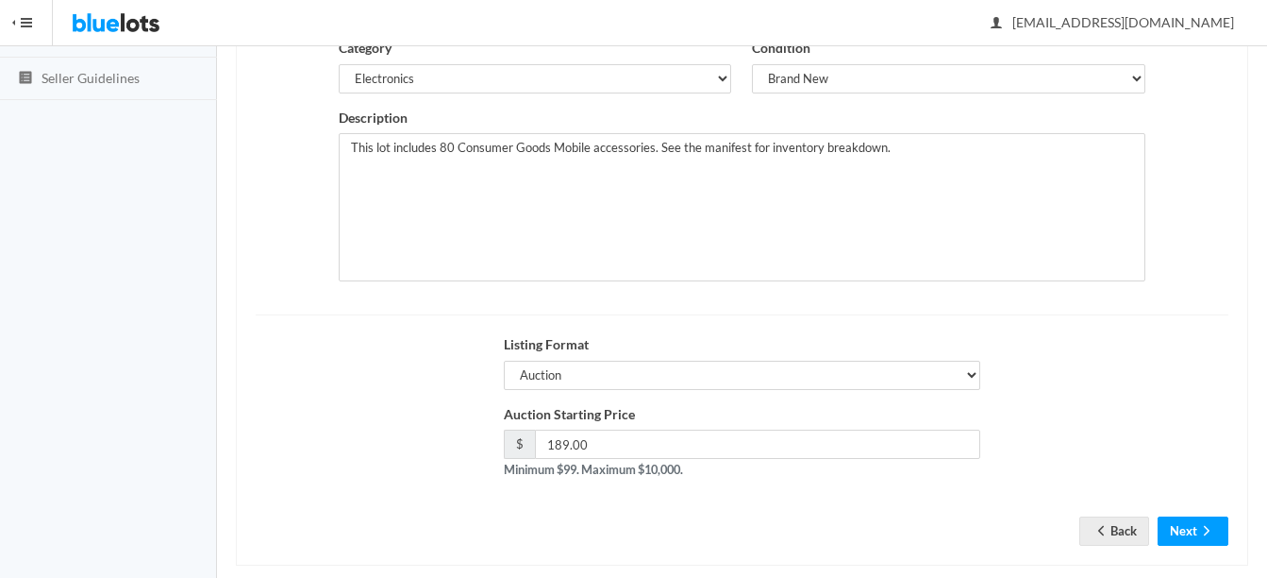
scroll to position [377, 0]
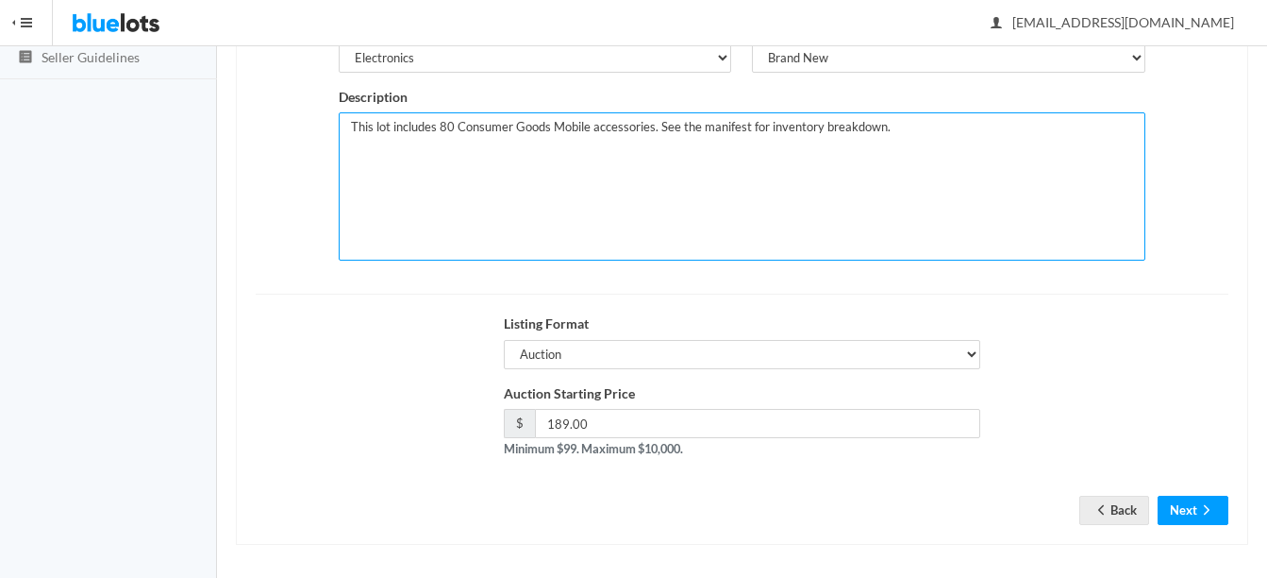
click at [451, 120] on textarea "This lot includes 80 Consumer Goods Mobile accessories. See the manifest for in…" at bounding box center [742, 186] width 807 height 148
type textarea "This lot includes 50 Consumer Goods Mobile accessories. See the manifest for in…"
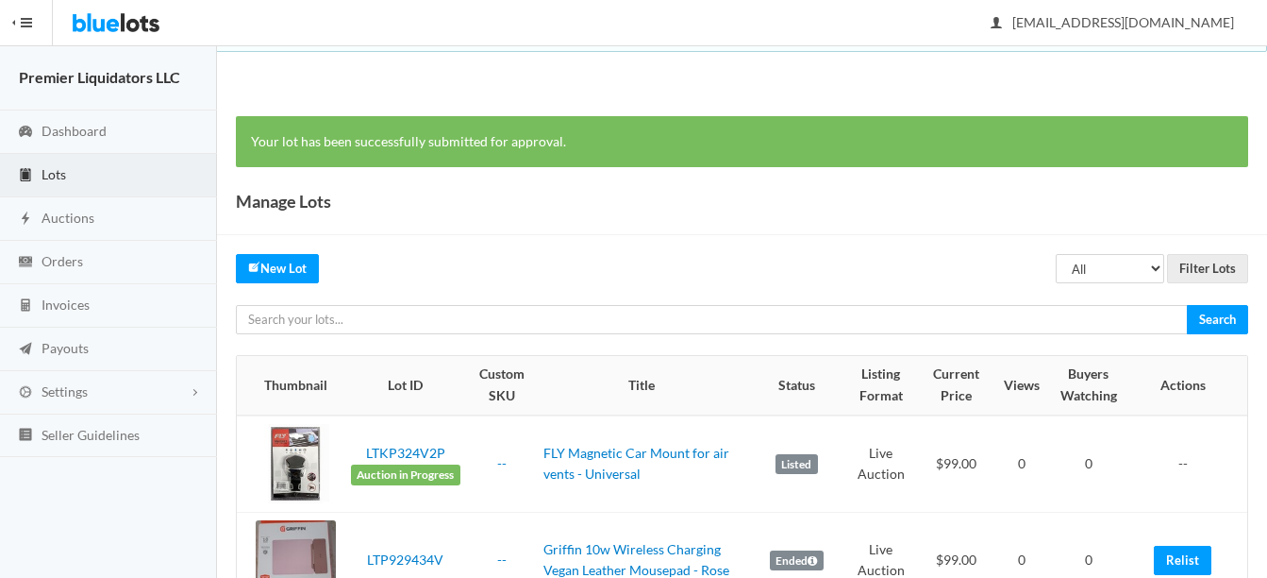
scroll to position [1793, 0]
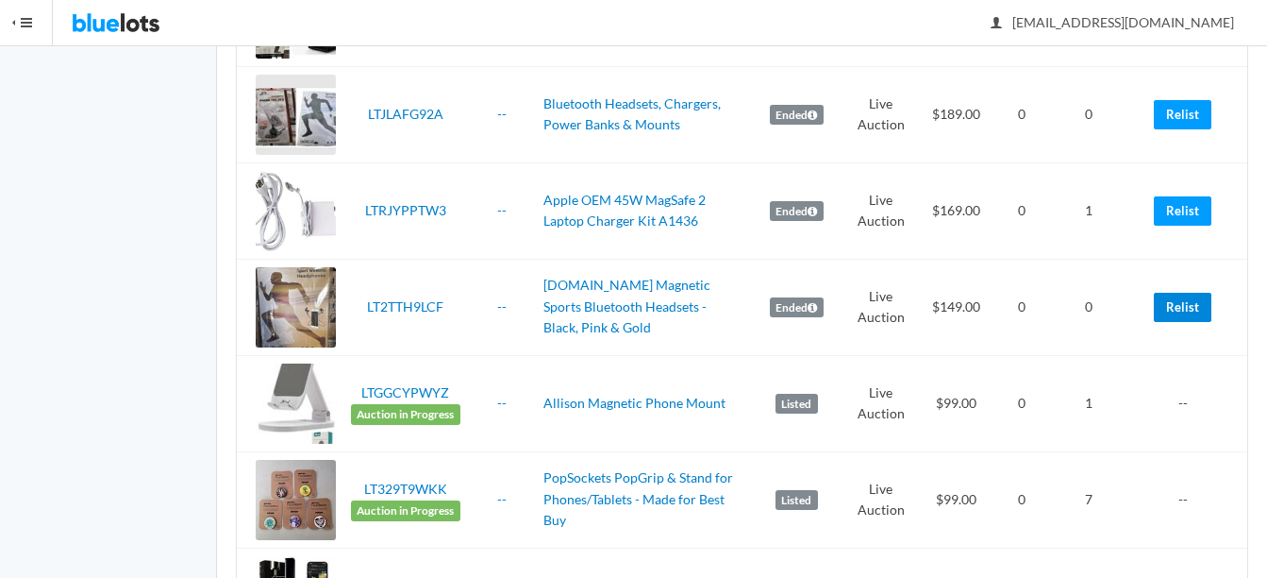
click at [1182, 310] on link "Relist" at bounding box center [1183, 307] width 58 height 29
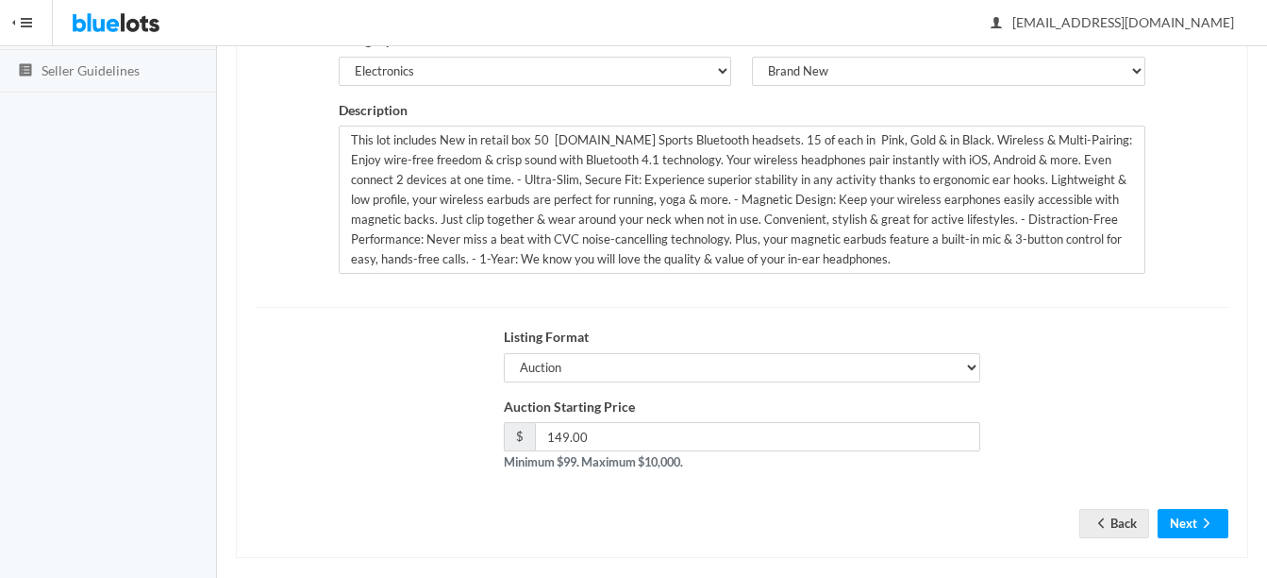
scroll to position [383, 0]
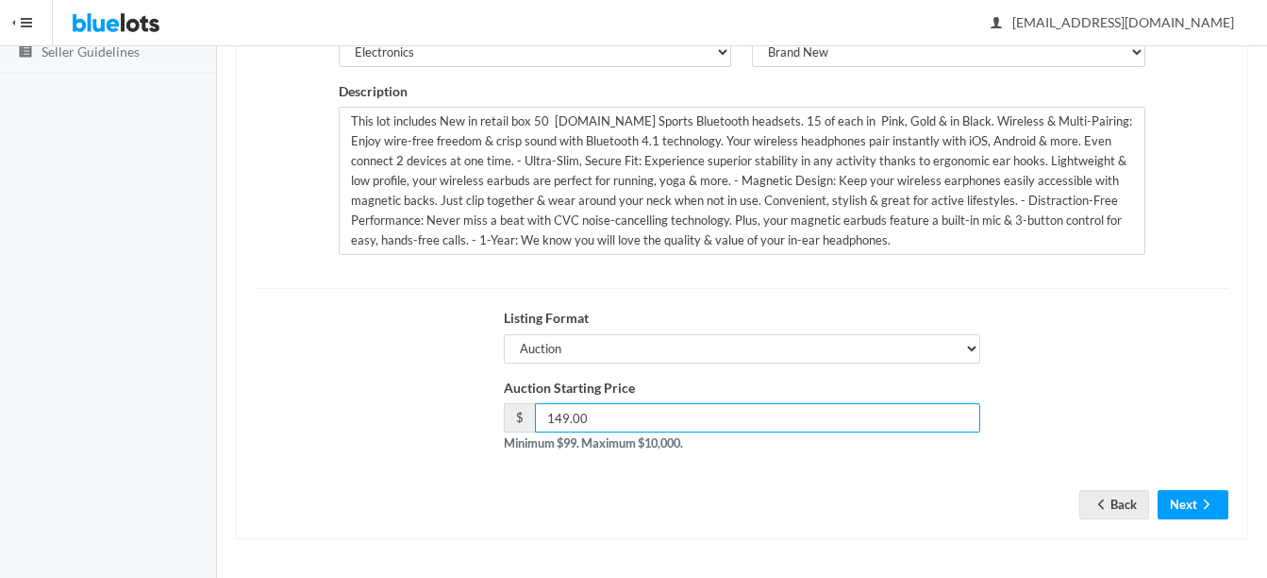
click at [794, 429] on input "149.00" at bounding box center [757, 417] width 445 height 29
type input "1"
type input "135"
click at [1212, 503] on icon "arrow forward" at bounding box center [1207, 503] width 19 height 15
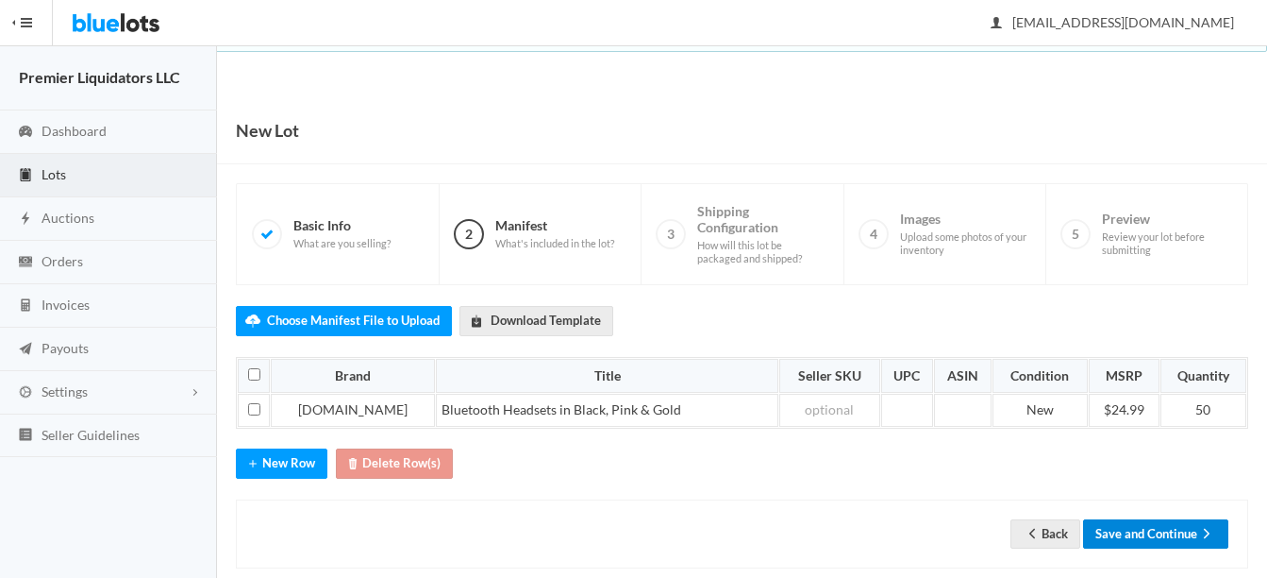
click at [1164, 528] on button "Save and Continue" at bounding box center [1155, 533] width 145 height 29
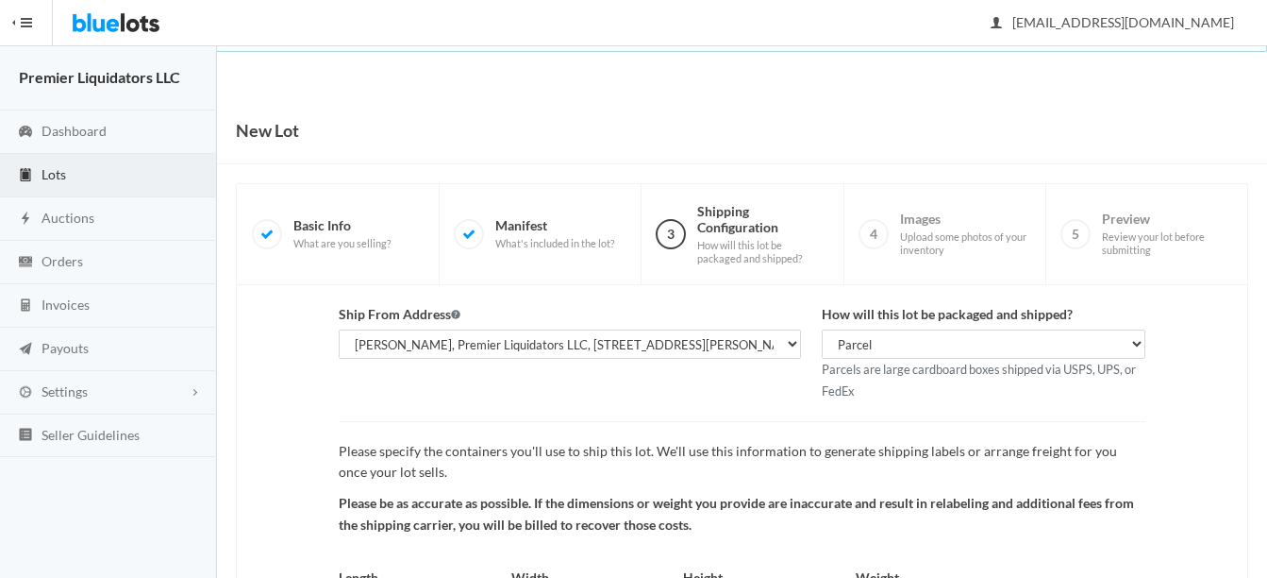
scroll to position [197, 0]
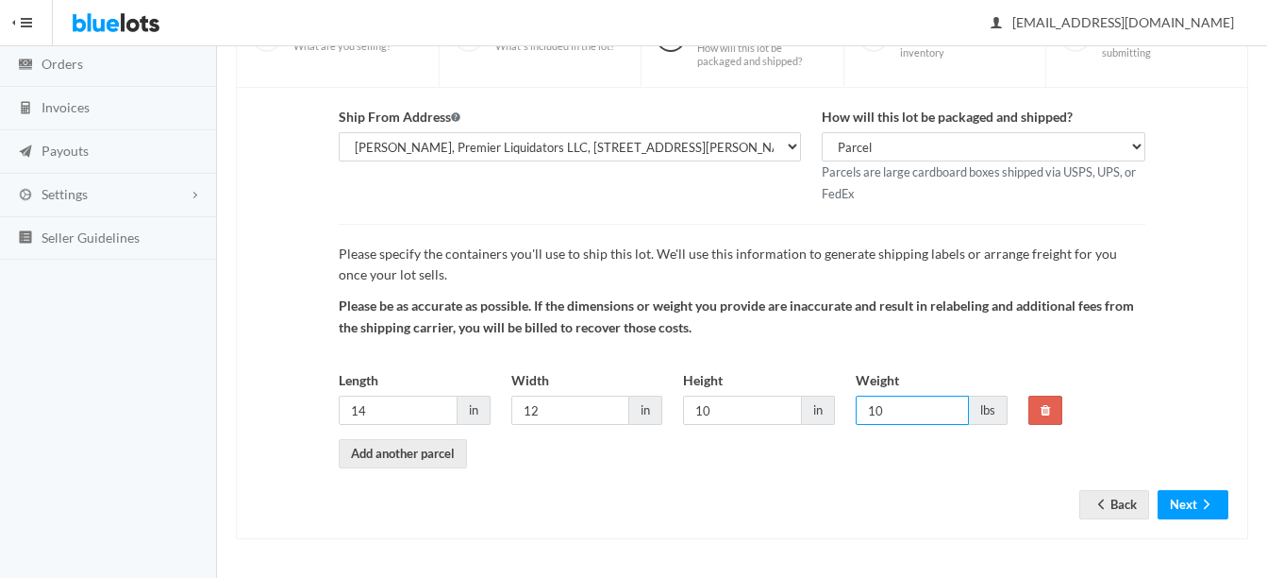
click at [922, 413] on input "10" at bounding box center [912, 409] width 113 height 29
type input "12"
click at [391, 415] on input "14" at bounding box center [398, 409] width 119 height 29
type input "17"
click at [576, 412] on input "12" at bounding box center [570, 409] width 119 height 29
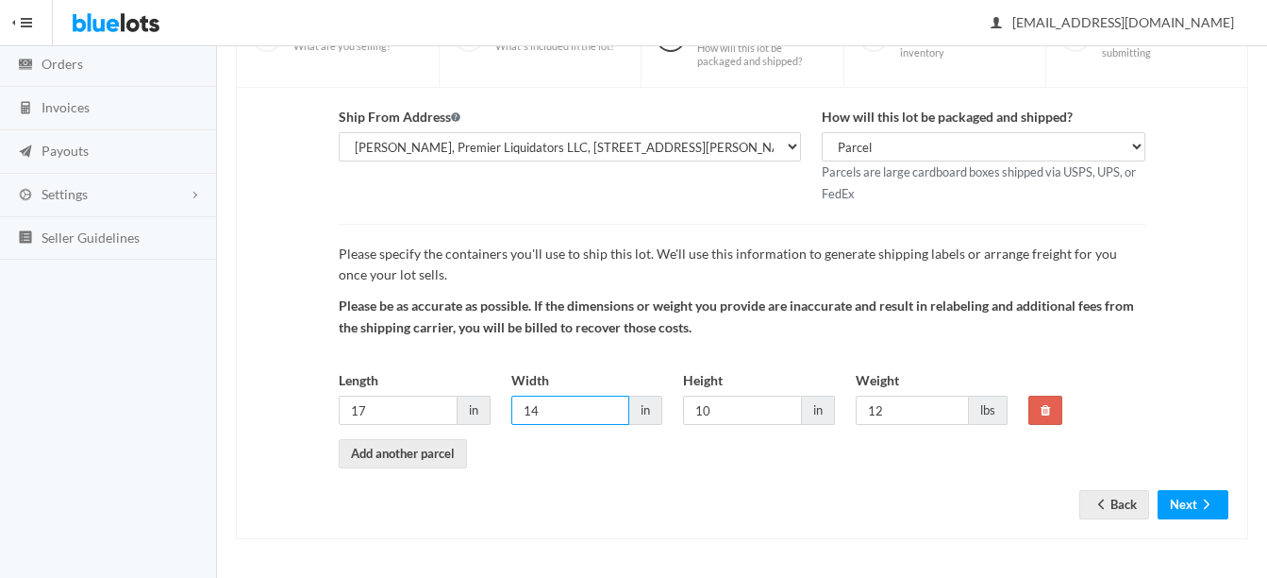
type input "14"
click at [722, 418] on input "10" at bounding box center [742, 409] width 119 height 29
type input "12"
click at [1195, 498] on button "Next" at bounding box center [1193, 504] width 71 height 29
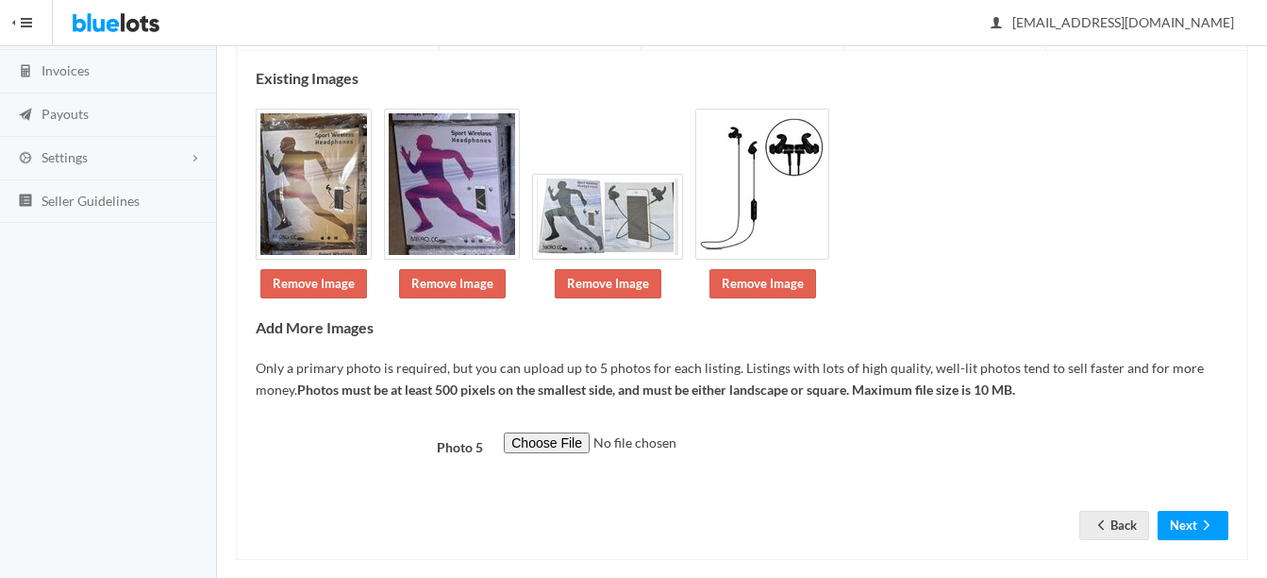
scroll to position [255, 0]
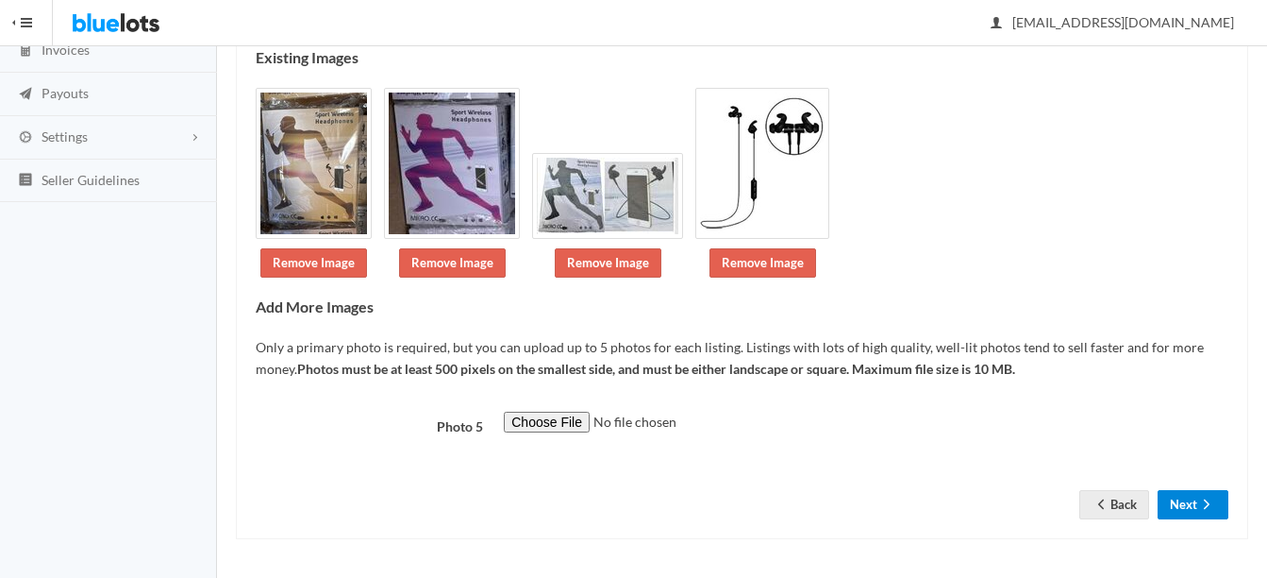
drag, startPoint x: 1195, startPoint y: 503, endPoint x: 712, endPoint y: 510, distance: 483.2
click at [801, 524] on div "Existing Images Remove Image Remove Image Remove Image Remove Image Add More Im…" at bounding box center [742, 284] width 1013 height 509
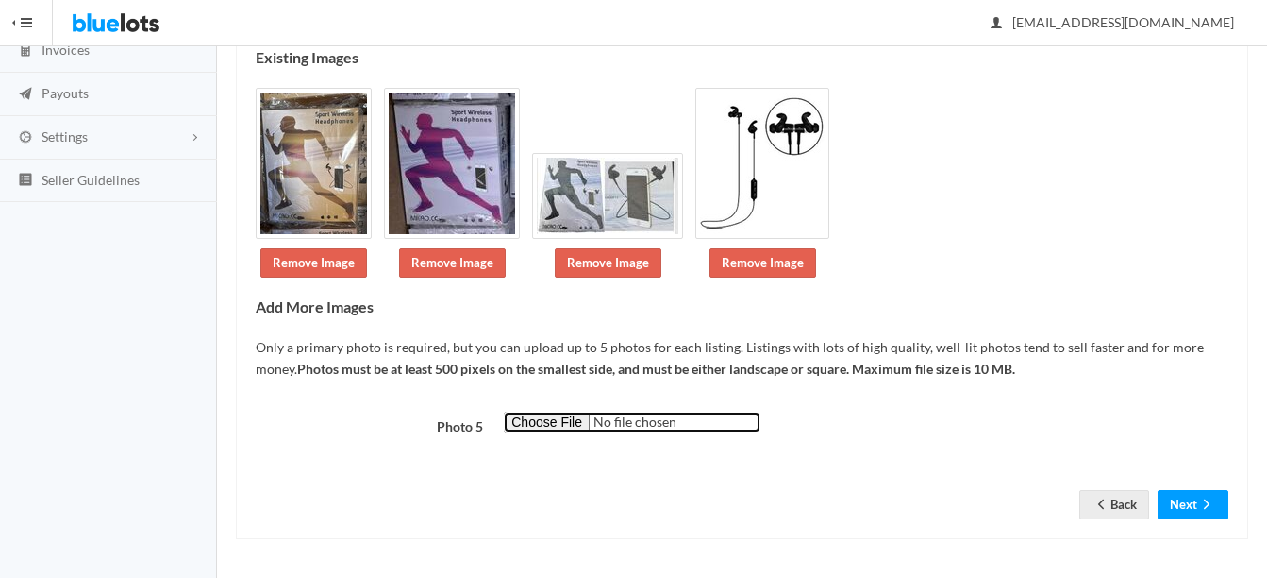
click at [528, 424] on input "file" at bounding box center [632, 422] width 257 height 22
type input "C:\fakepath\thumbnail (85).jpg"
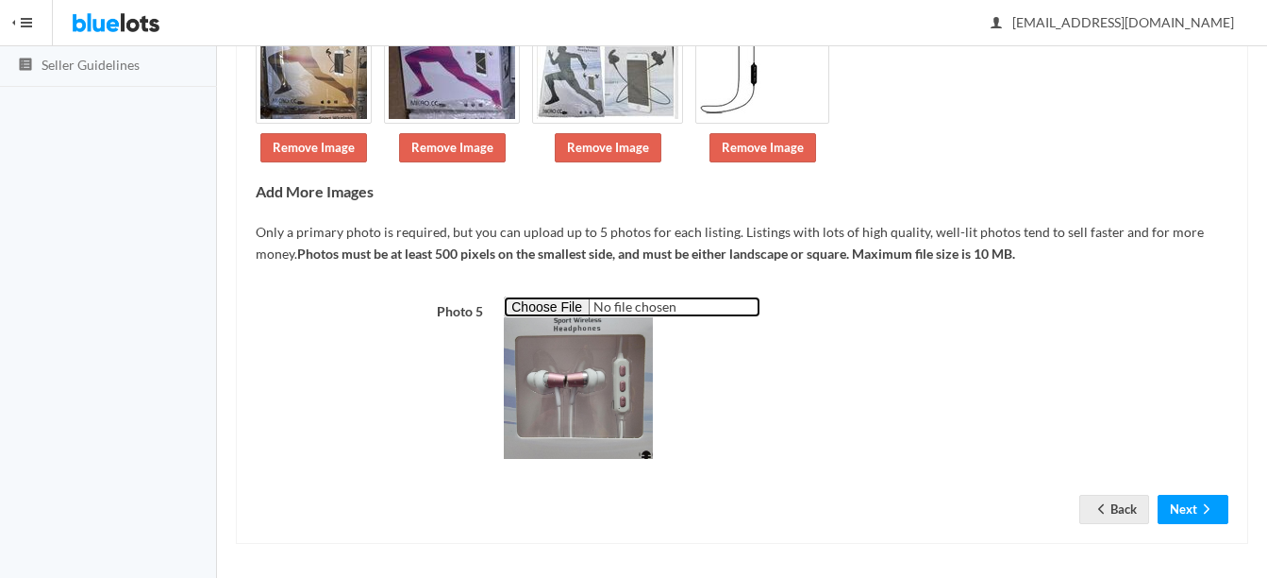
scroll to position [375, 0]
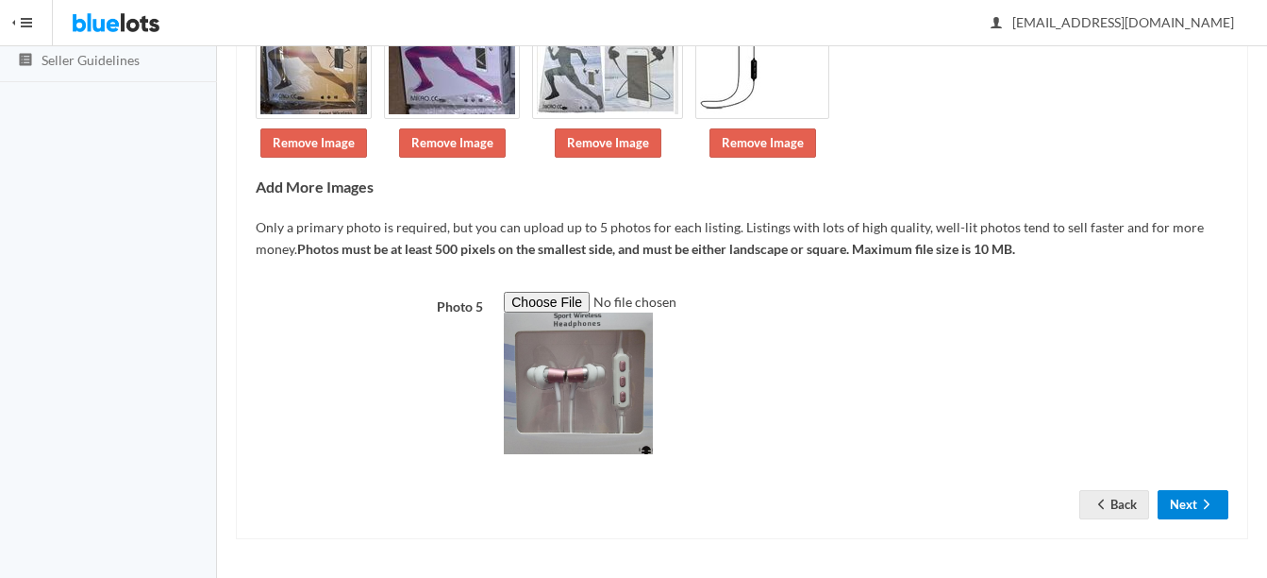
click at [1198, 504] on icon "arrow forward" at bounding box center [1207, 503] width 19 height 15
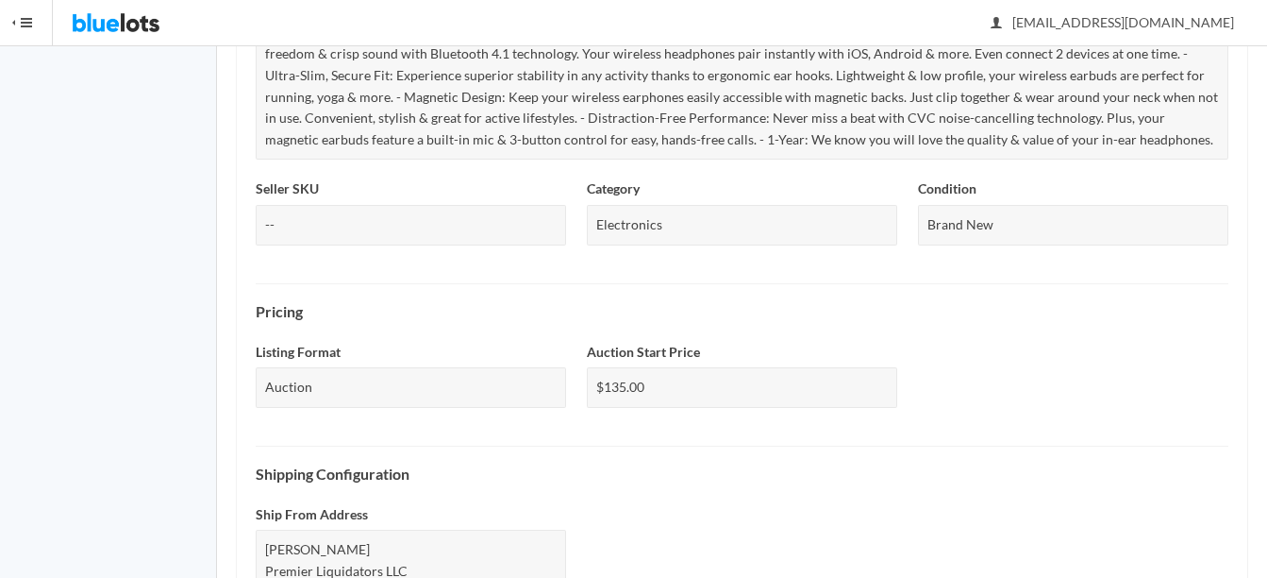
scroll to position [939, 0]
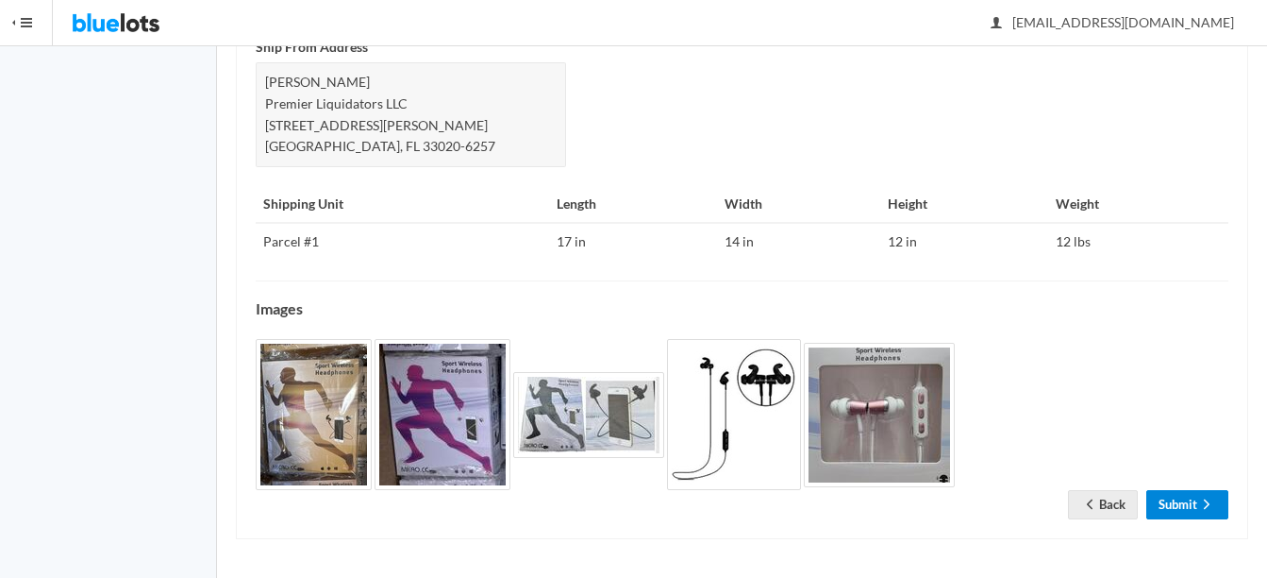
click at [1199, 503] on icon "arrow forward" at bounding box center [1207, 503] width 19 height 15
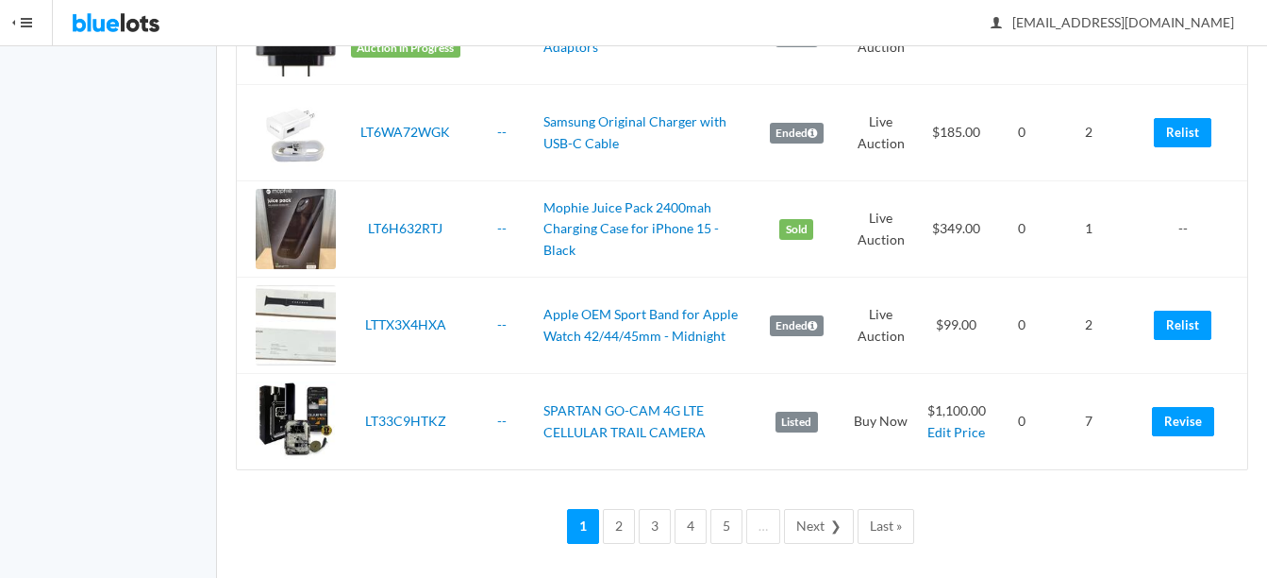
scroll to position [4694, 0]
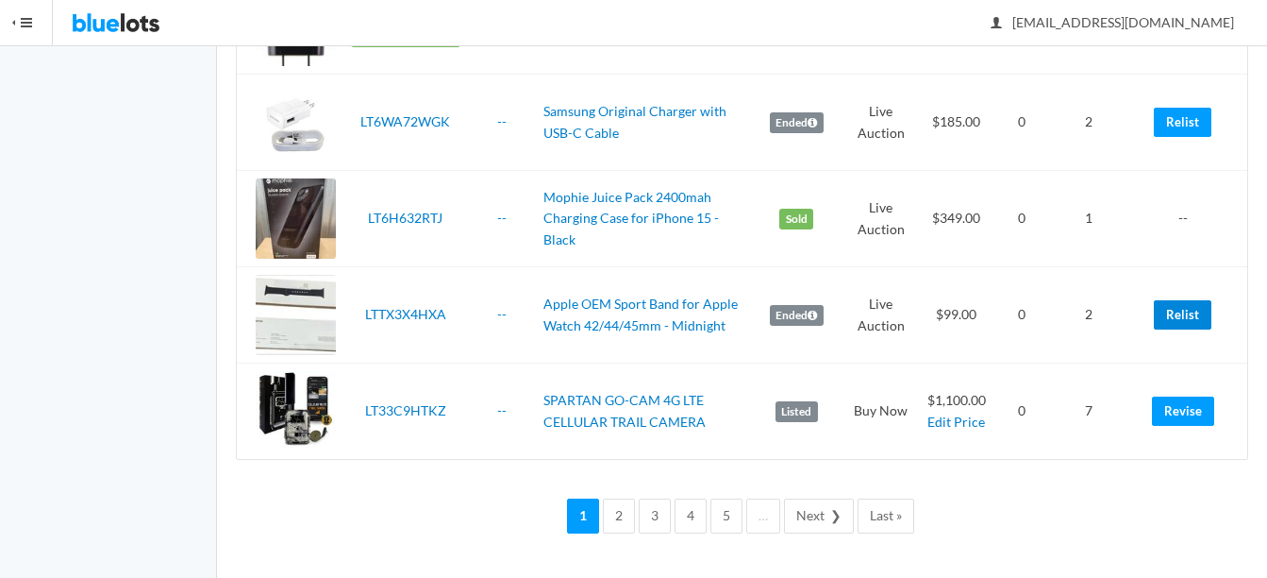
click at [1181, 318] on link "Relist" at bounding box center [1183, 314] width 58 height 29
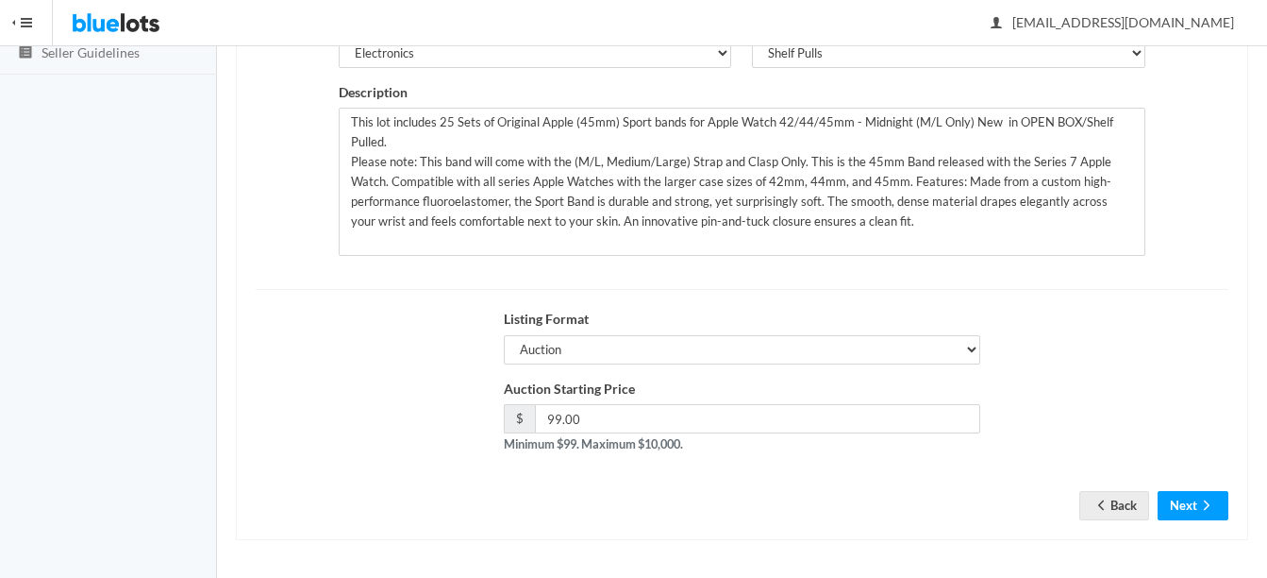
scroll to position [383, 0]
click at [1198, 498] on icon "arrow forward" at bounding box center [1207, 503] width 19 height 15
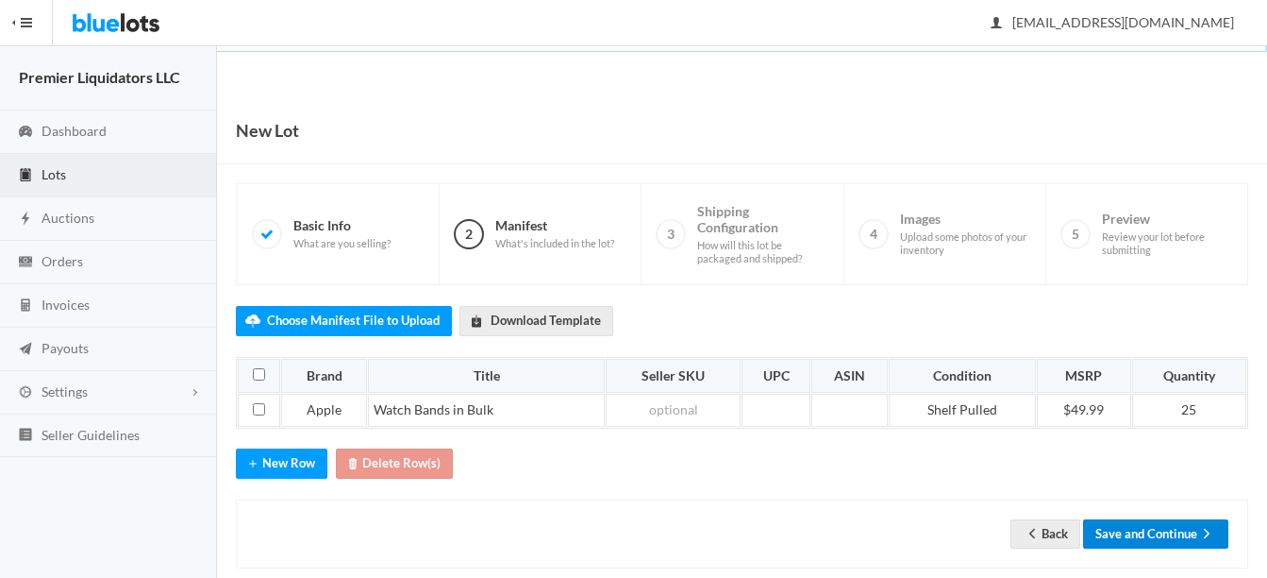
click at [1153, 539] on button "Save and Continue" at bounding box center [1155, 533] width 145 height 29
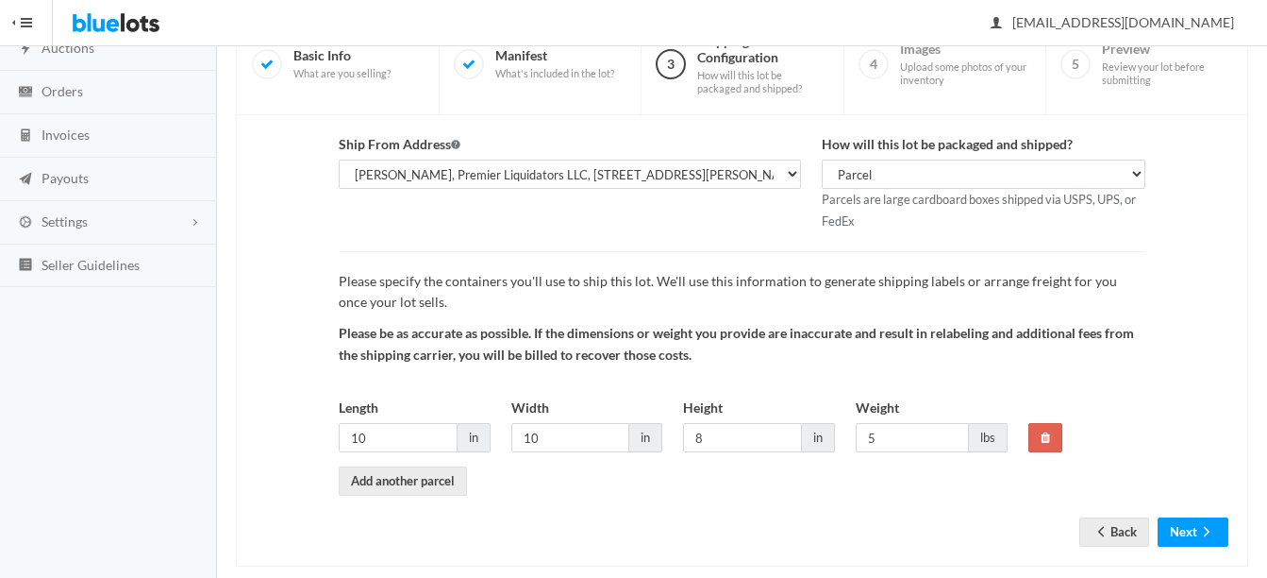
scroll to position [197, 0]
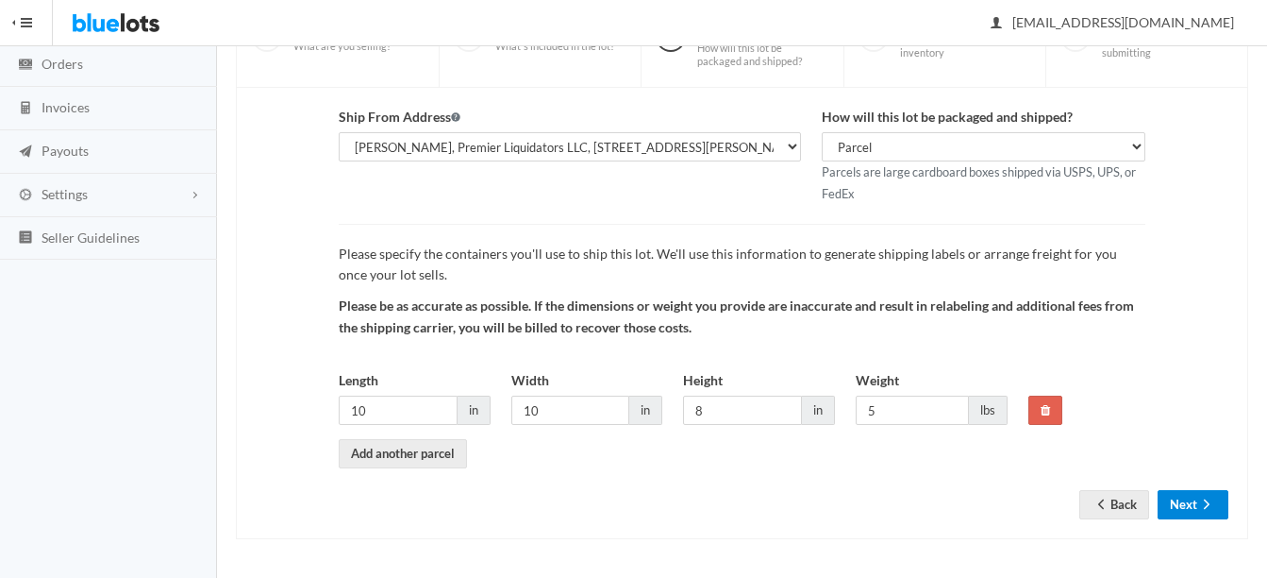
click at [1186, 512] on button "Next" at bounding box center [1193, 504] width 71 height 29
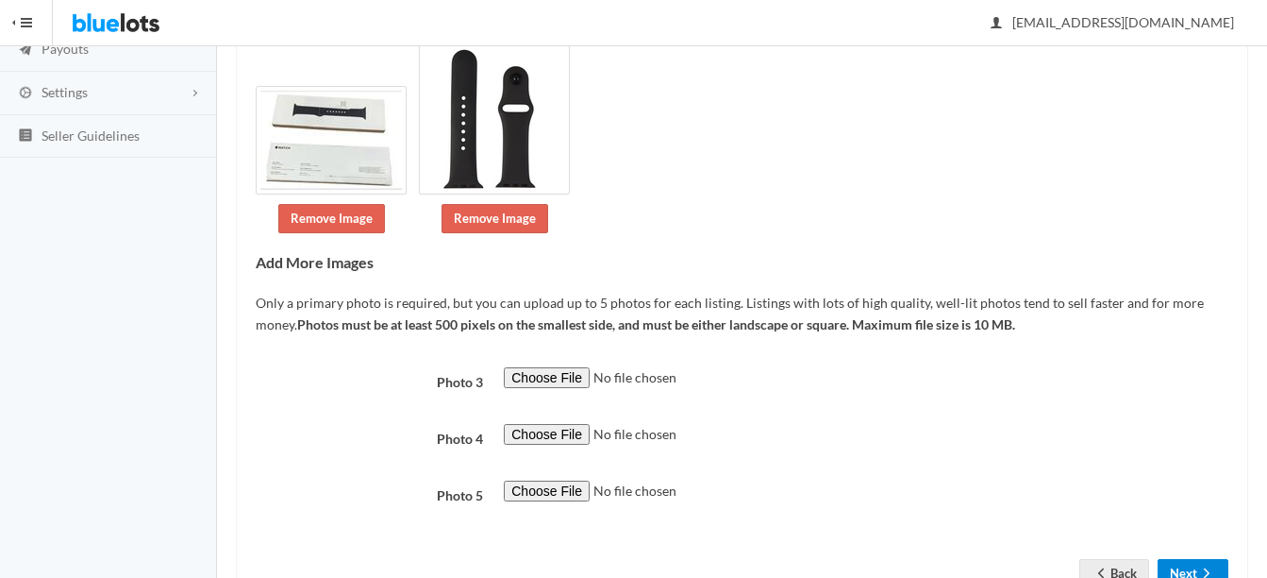
scroll to position [326, 0]
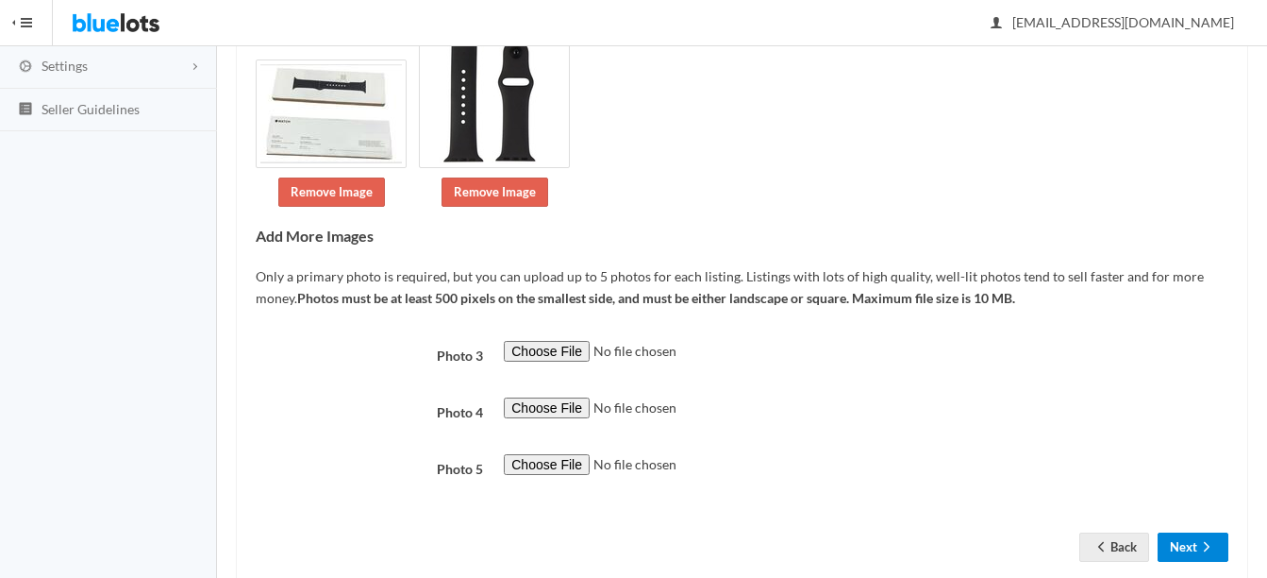
click at [1181, 498] on form "Photo 3 Photo 4 Photo 5 Back Next" at bounding box center [742, 437] width 973 height 192
click at [1186, 535] on button "Next" at bounding box center [1193, 546] width 71 height 29
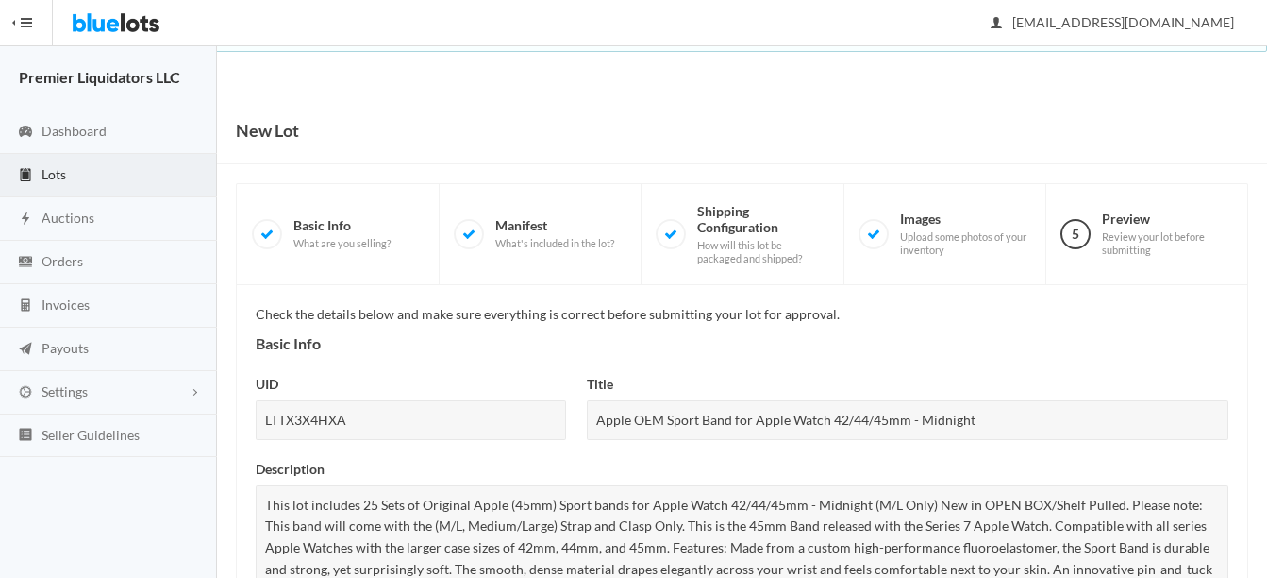
scroll to position [918, 0]
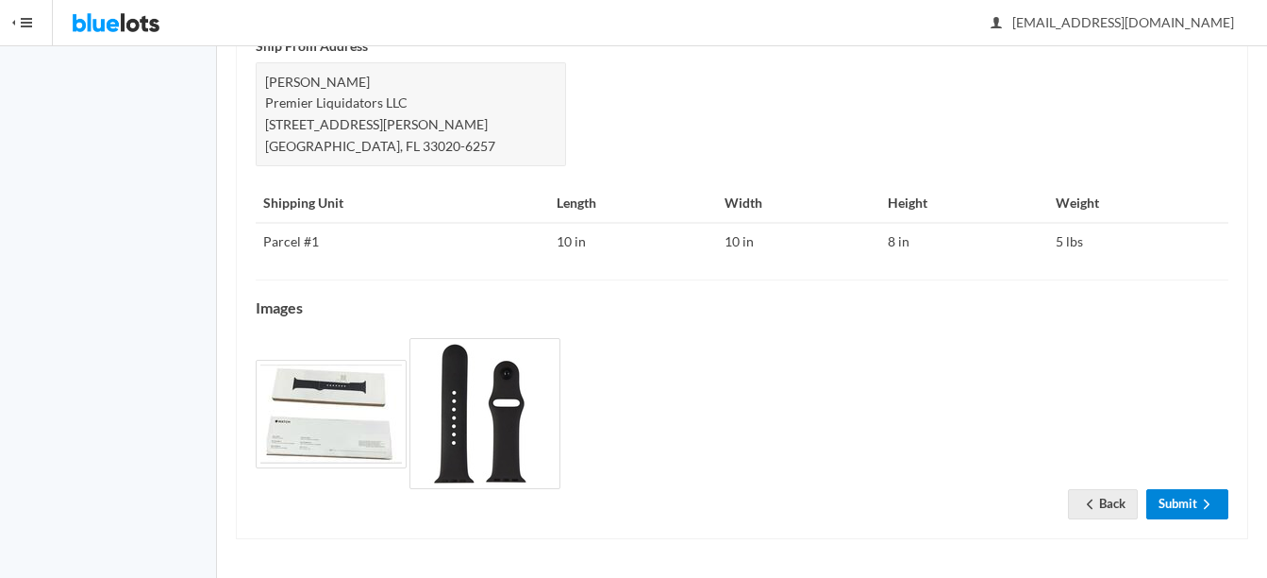
click at [1188, 500] on link "Submit" at bounding box center [1188, 503] width 82 height 29
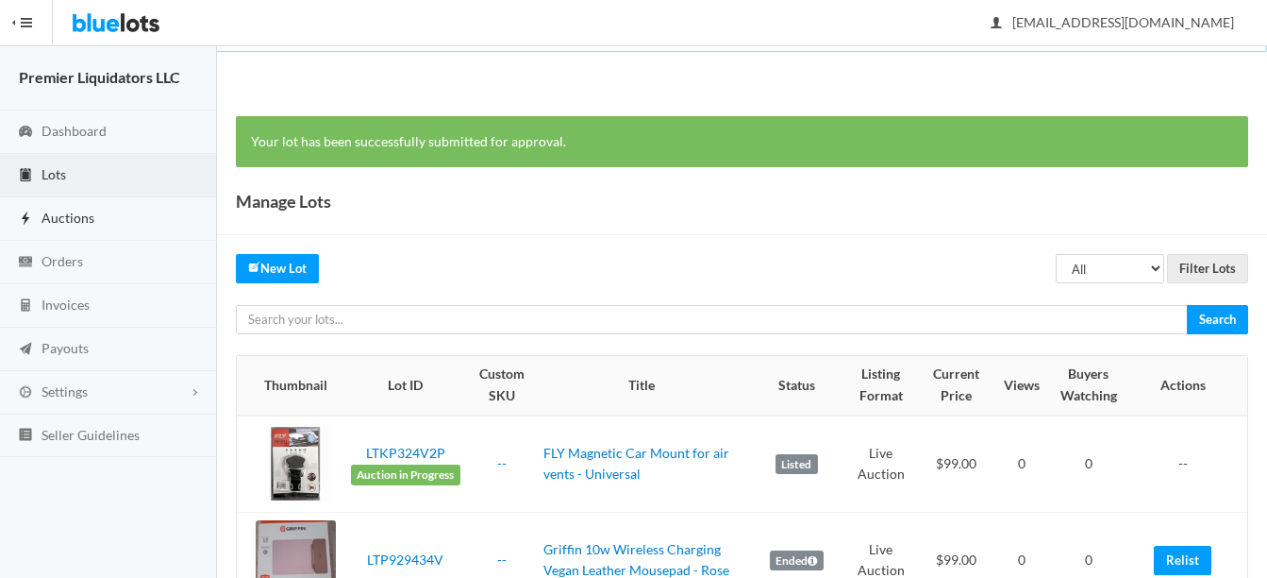
click at [59, 213] on span "Auctions" at bounding box center [68, 217] width 53 height 16
